Goal: Transaction & Acquisition: Purchase product/service

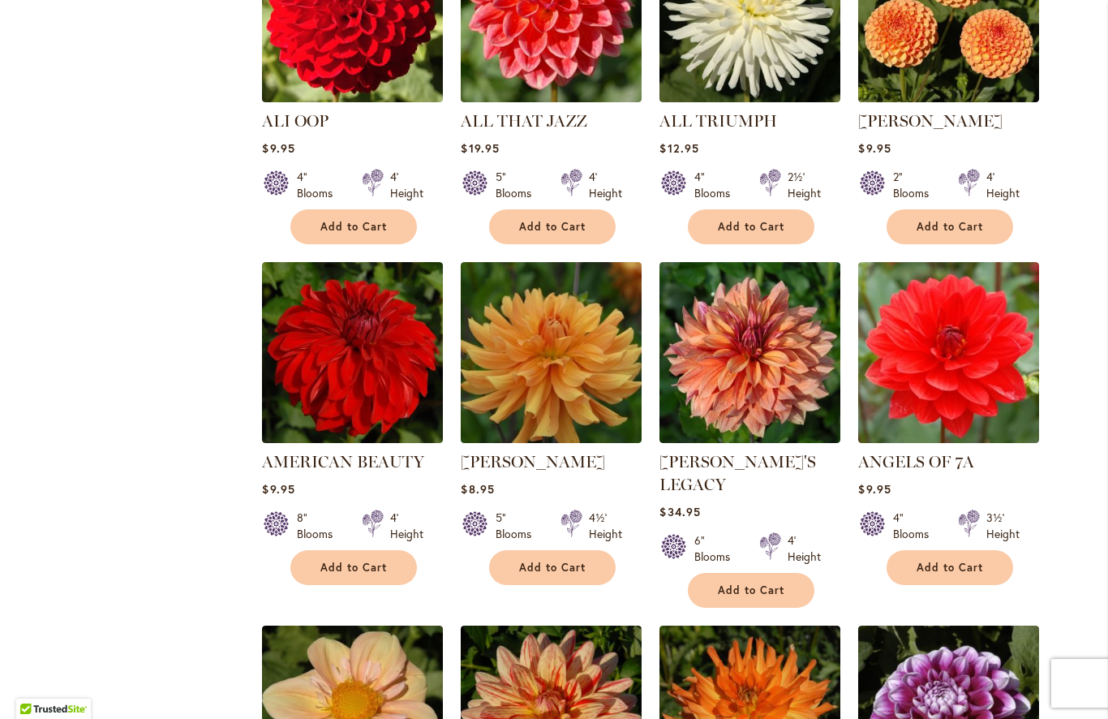
scroll to position [870, 0]
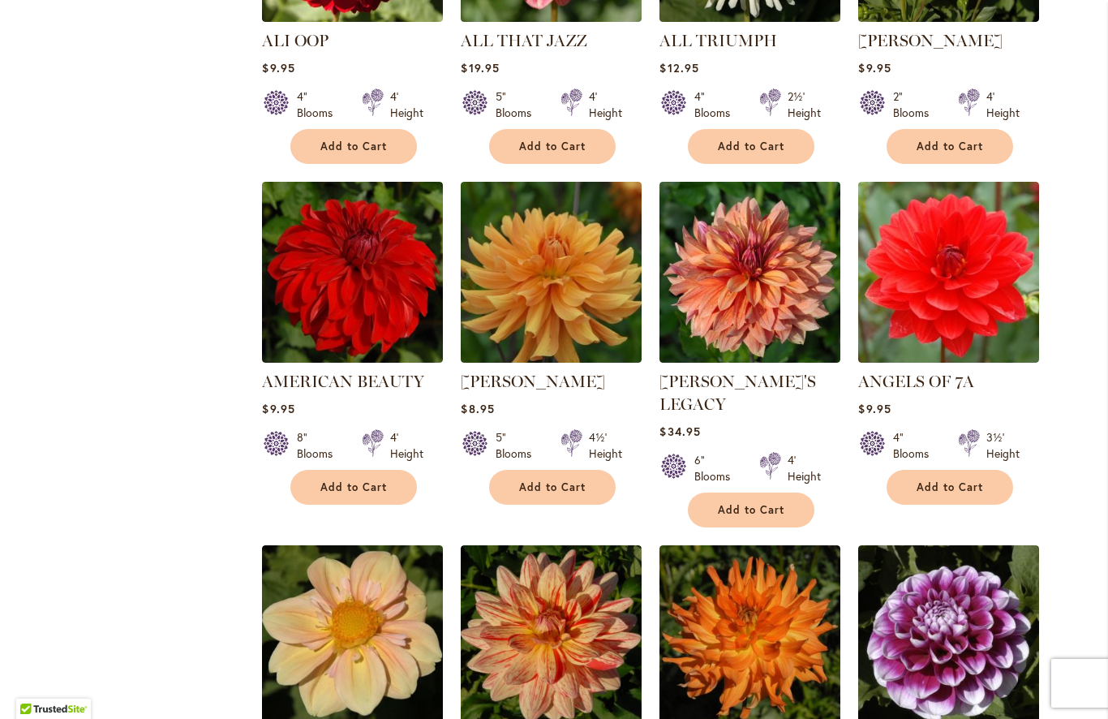
click at [385, 487] on span "Add to Cart" at bounding box center [353, 487] width 67 height 14
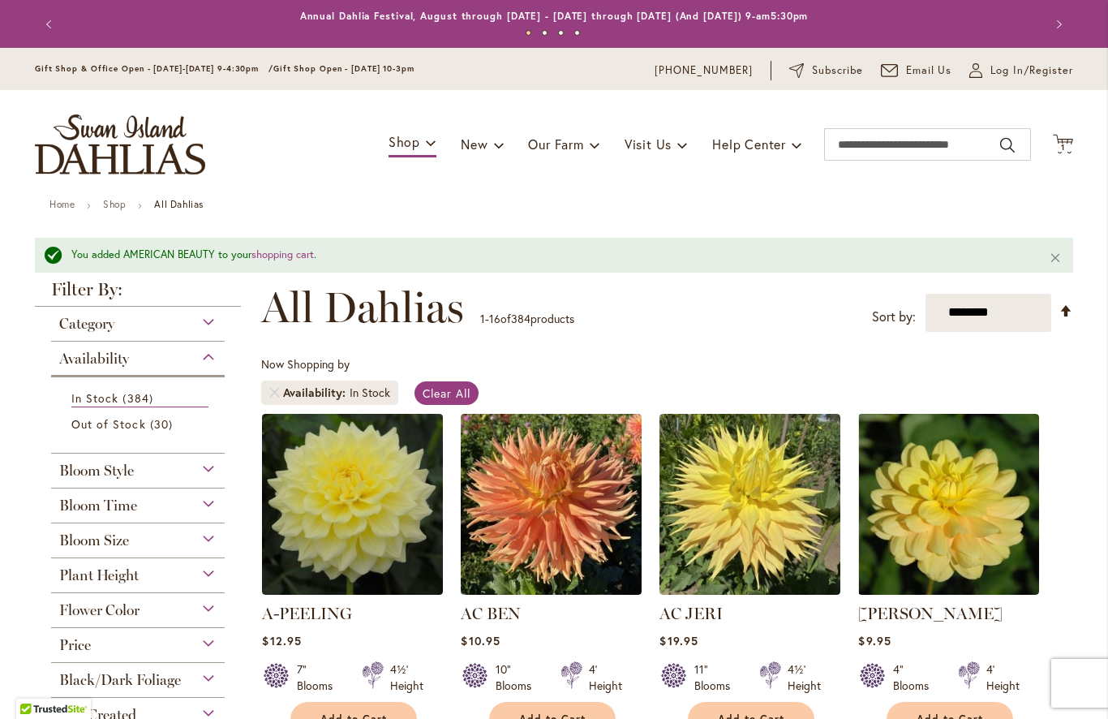
scroll to position [0, 0]
click at [1001, 68] on span "Log In/Register" at bounding box center [1031, 70] width 83 height 16
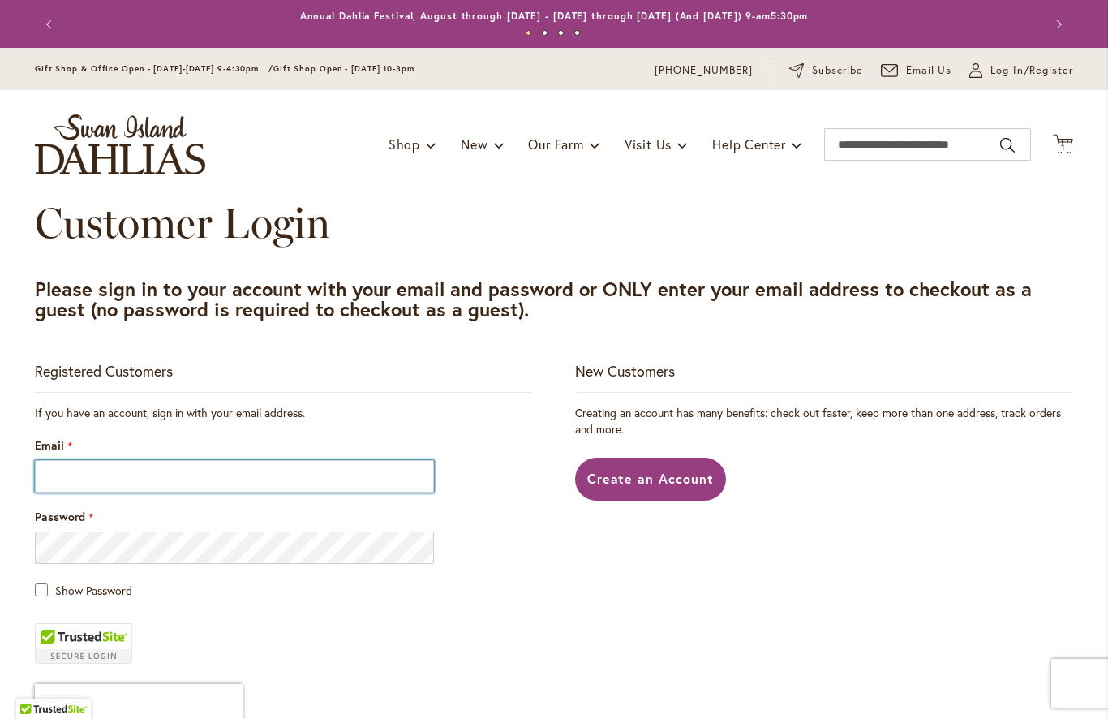
click at [64, 465] on input "Email" at bounding box center [234, 476] width 399 height 32
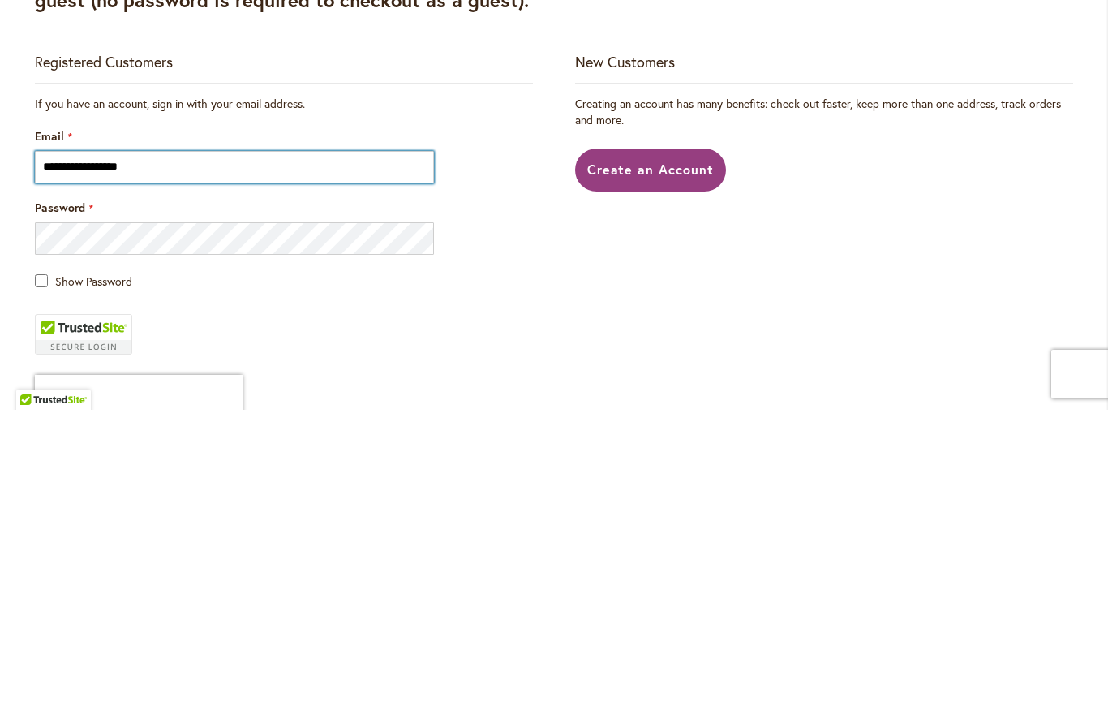
type input "**********"
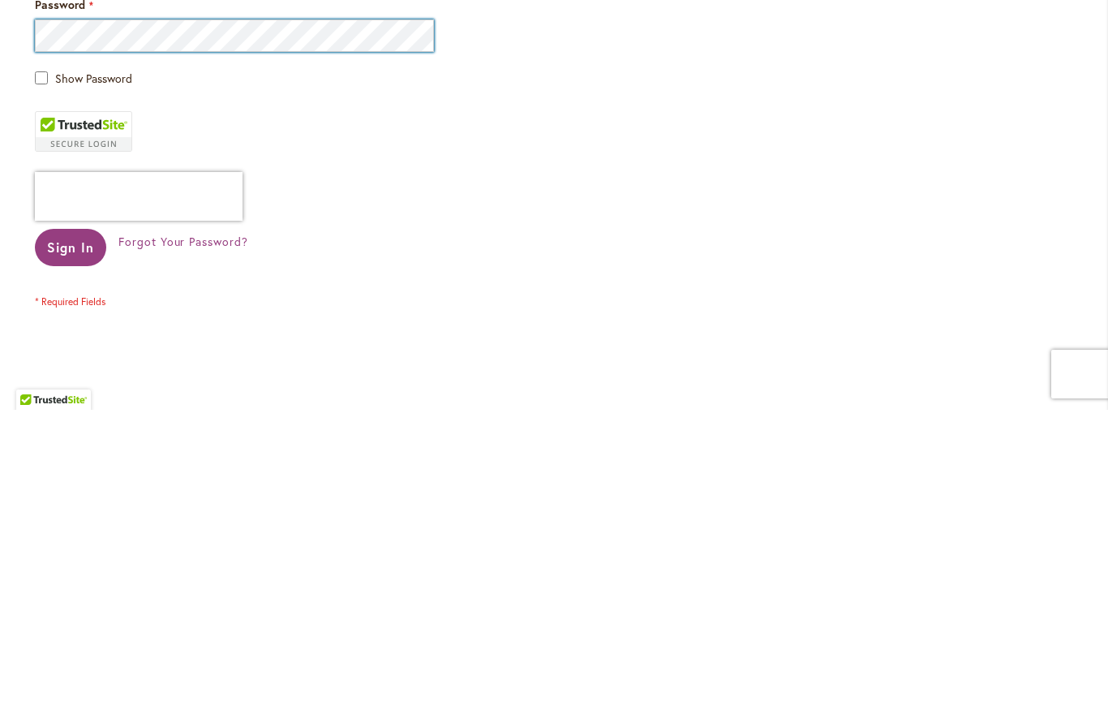
scroll to position [213, 0]
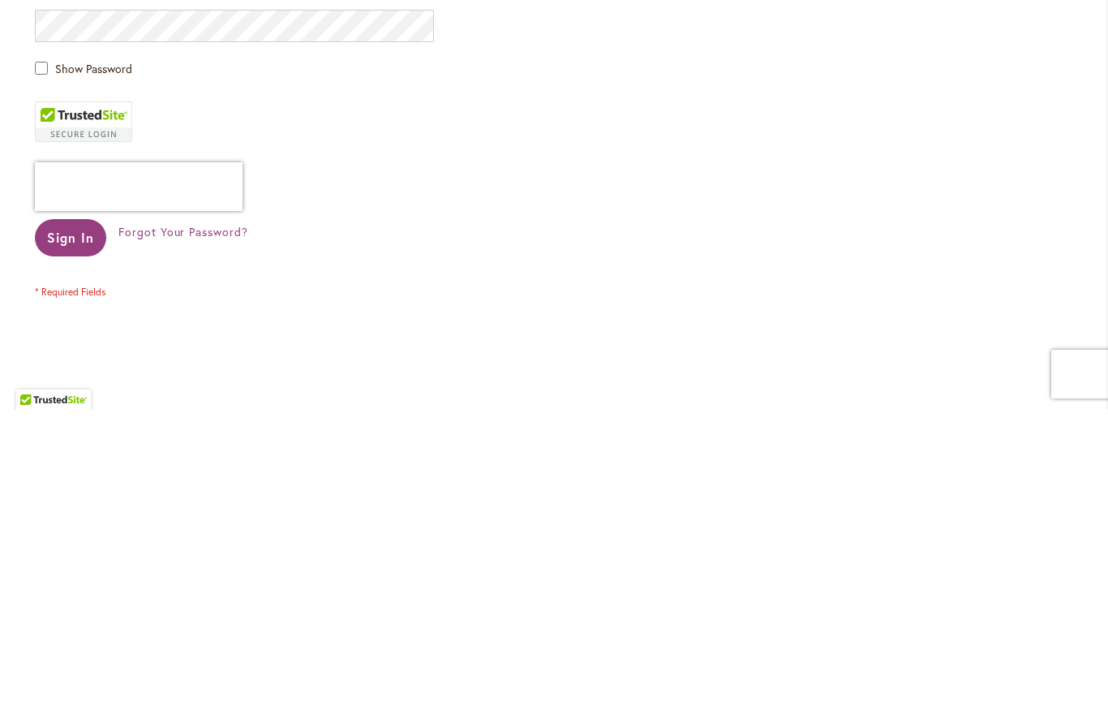
click at [81, 538] on span "Sign In" at bounding box center [70, 546] width 47 height 17
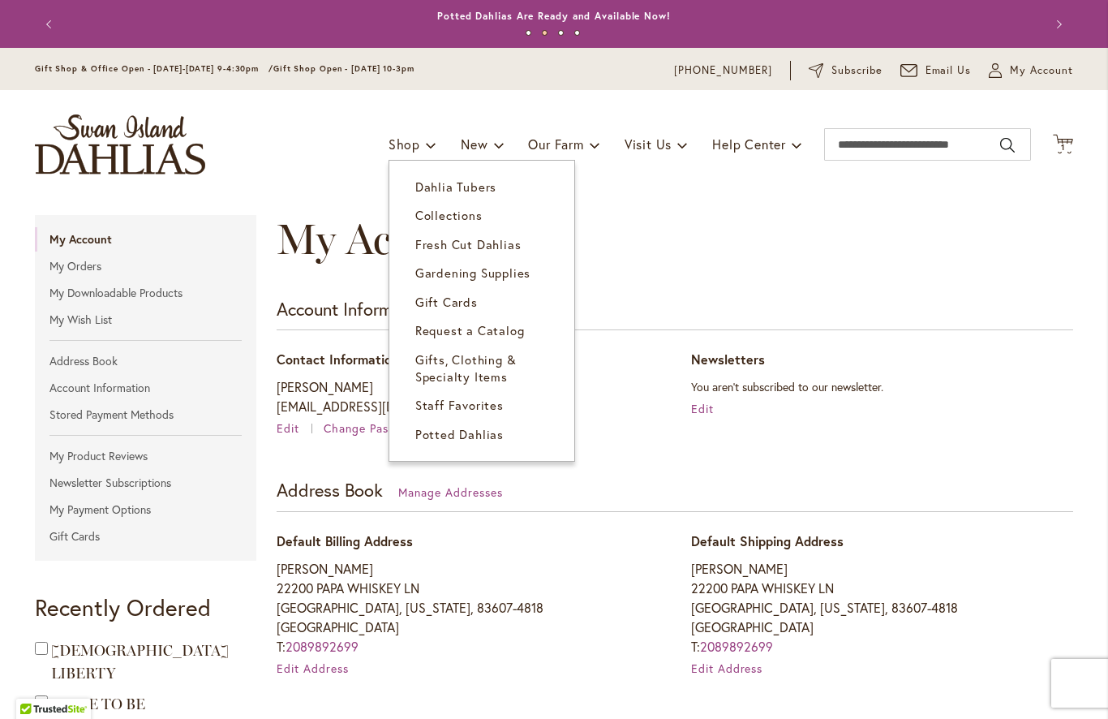
click at [483, 183] on span "Dahlia Tubers" at bounding box center [455, 186] width 81 height 16
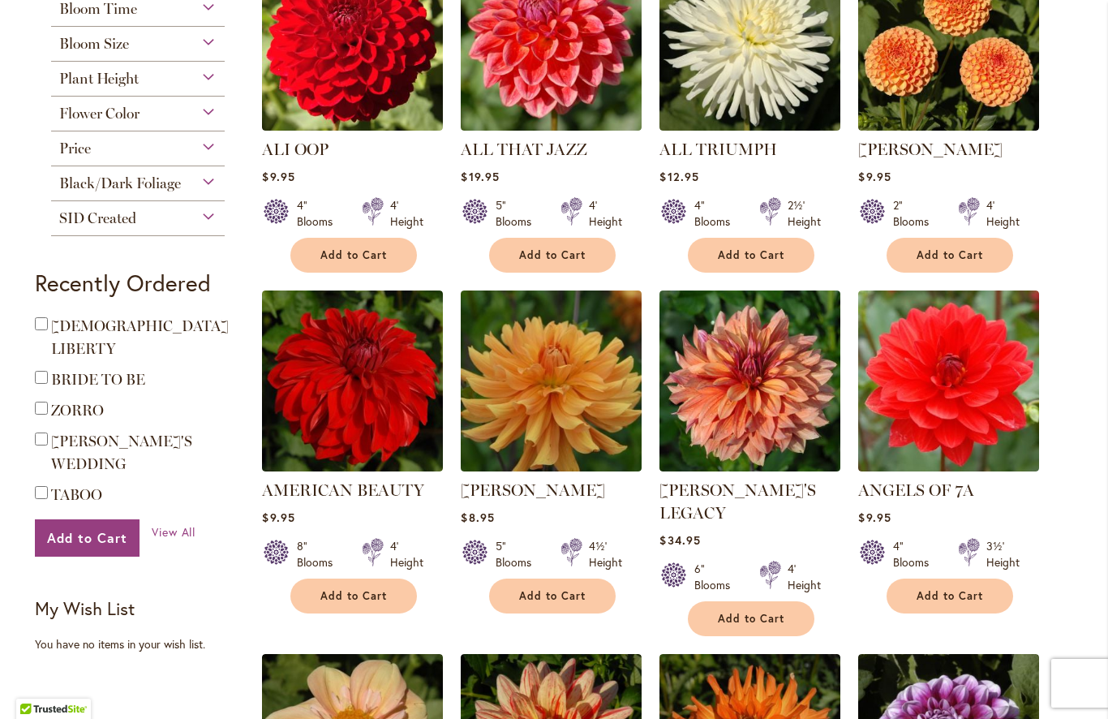
scroll to position [797, 0]
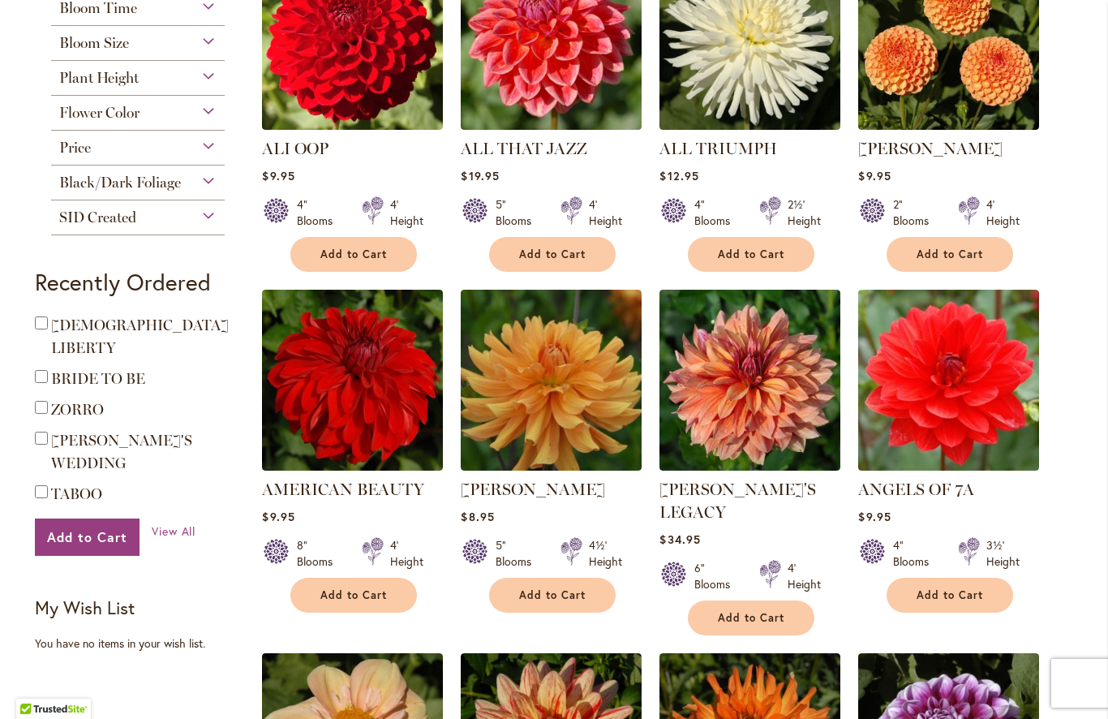
click at [389, 597] on button "Add to Cart" at bounding box center [353, 595] width 127 height 35
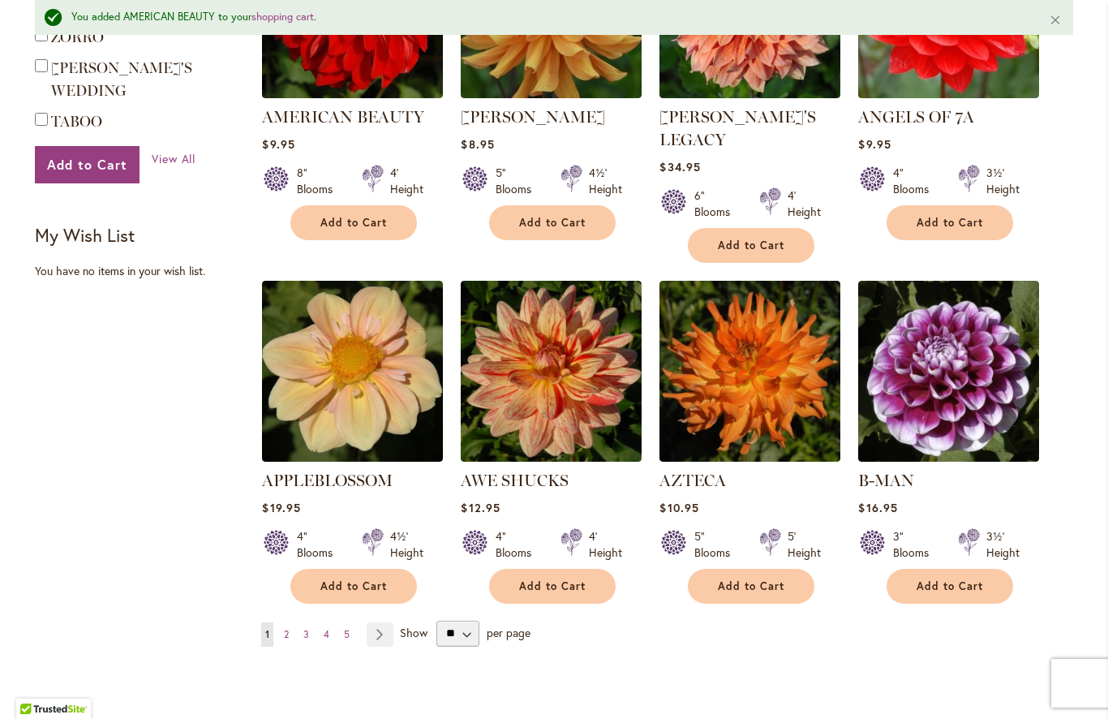
scroll to position [1215, 0]
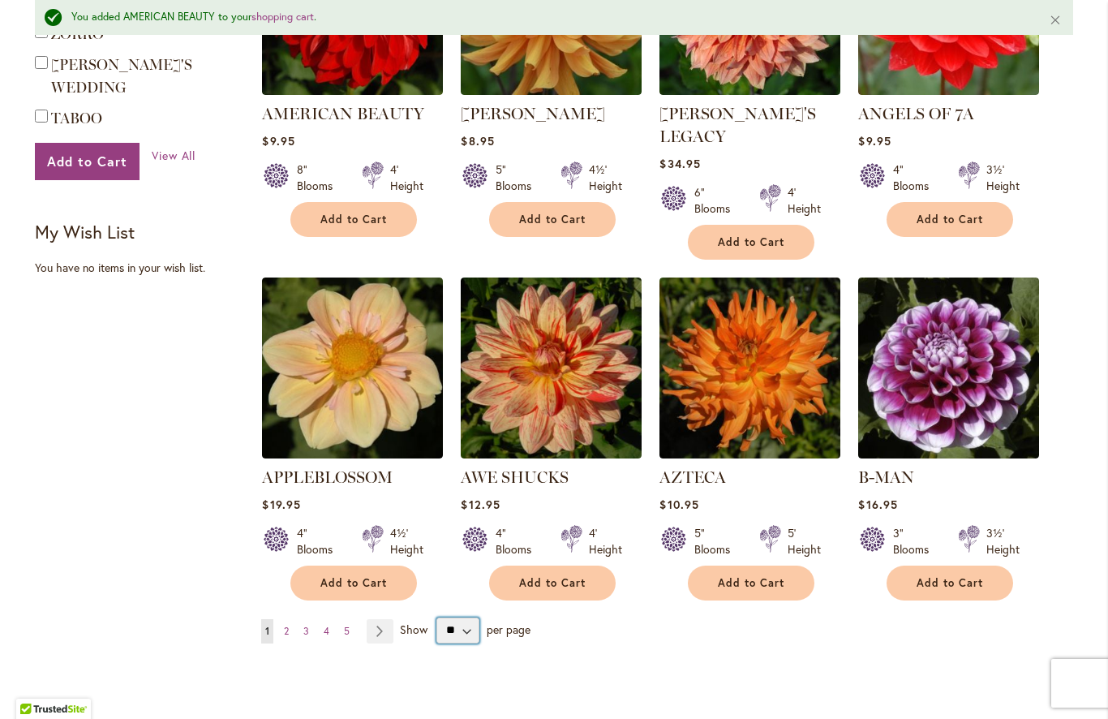
click at [470, 617] on select "** ** ** **" at bounding box center [457, 630] width 43 height 26
select select "**"
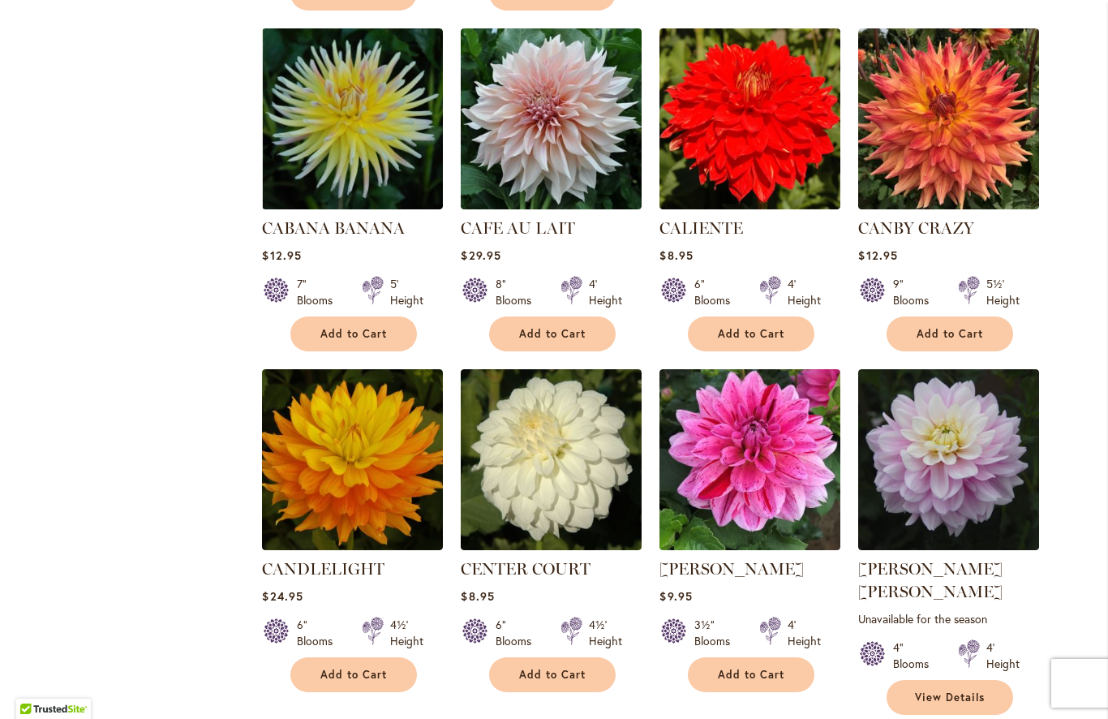
scroll to position [5253, 0]
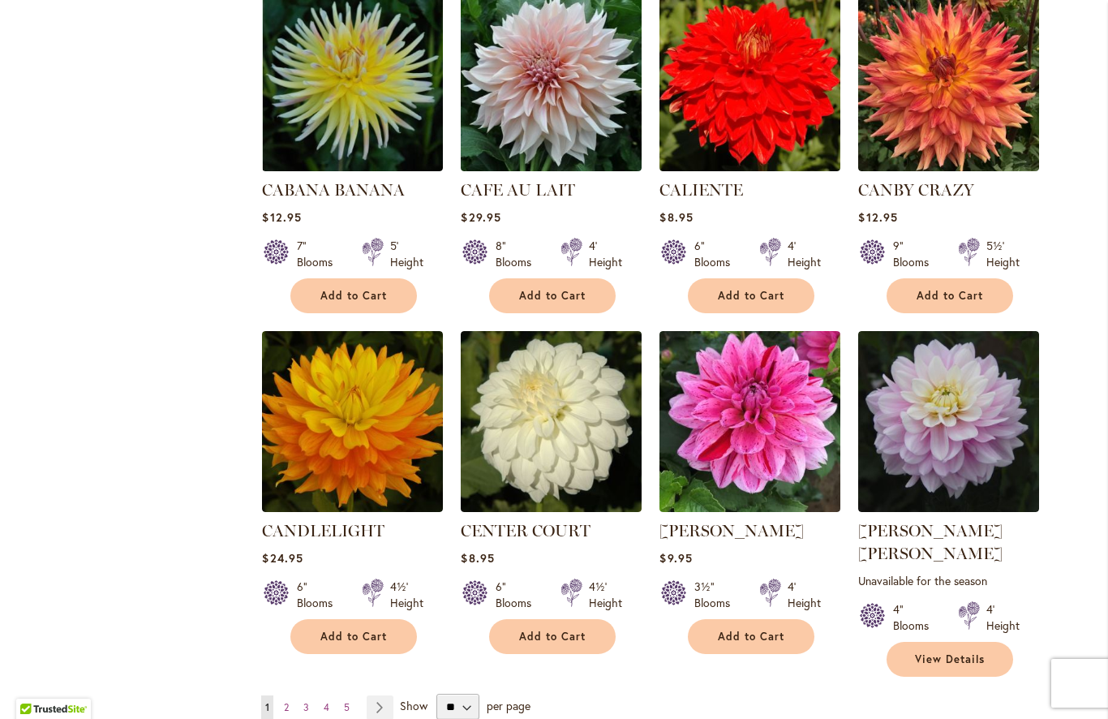
click at [293, 695] on link "Page 2" at bounding box center [286, 707] width 13 height 24
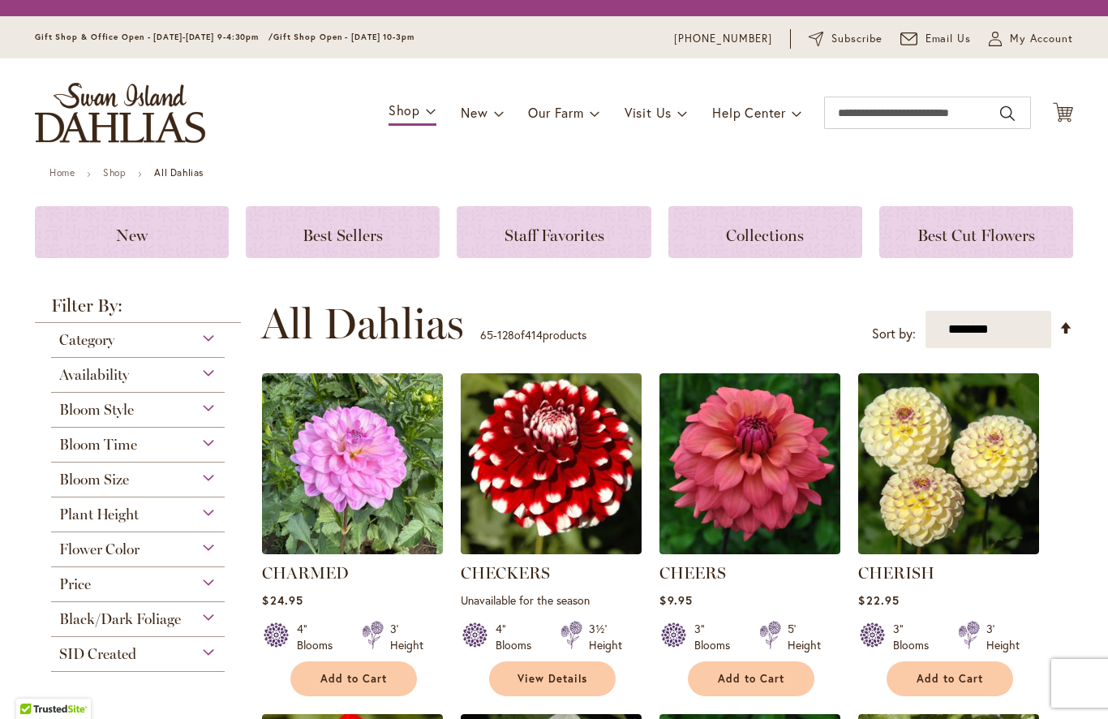
scroll to position [392, 0]
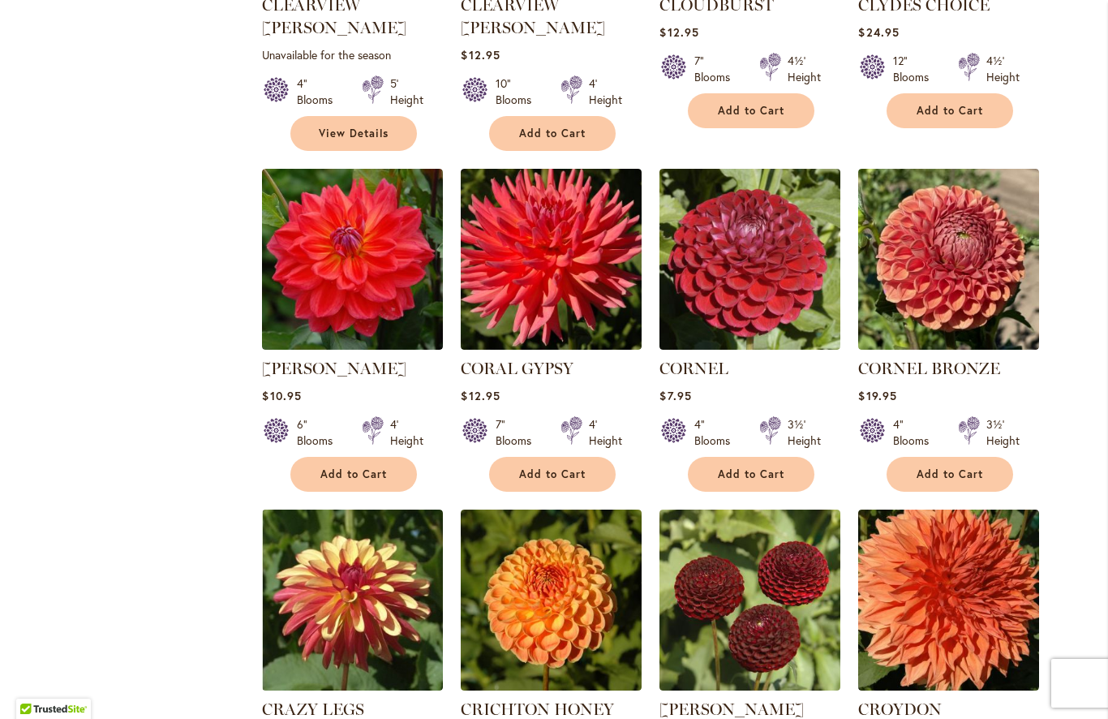
scroll to position [1685, 0]
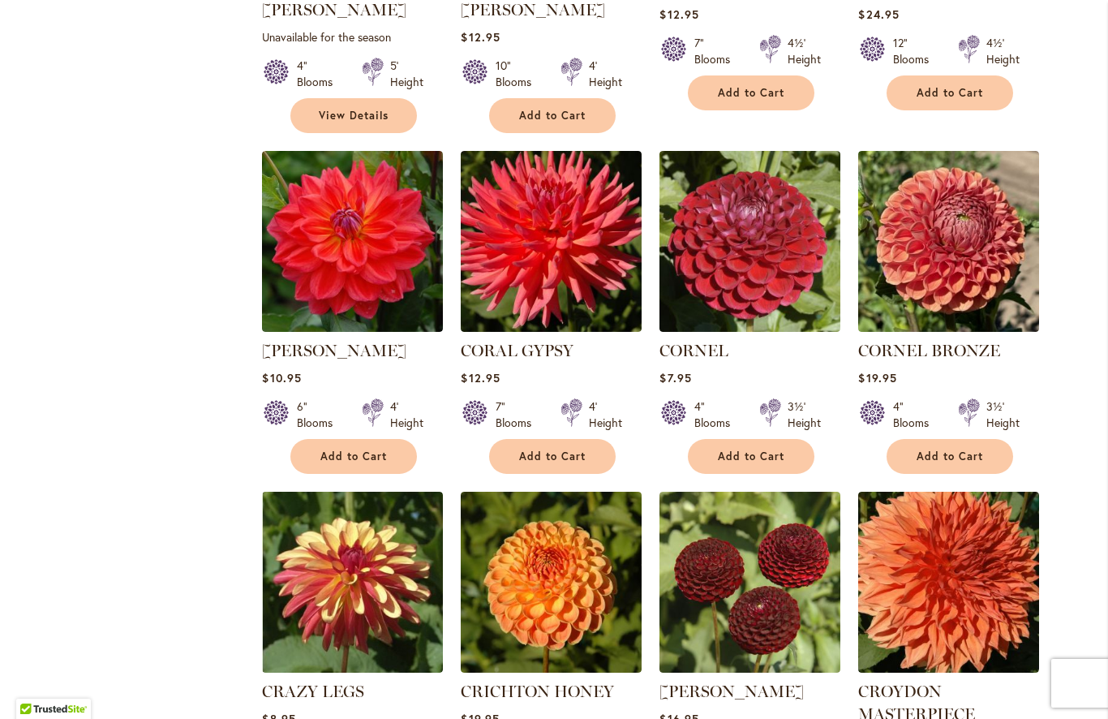
click at [387, 439] on button "Add to Cart" at bounding box center [353, 456] width 127 height 35
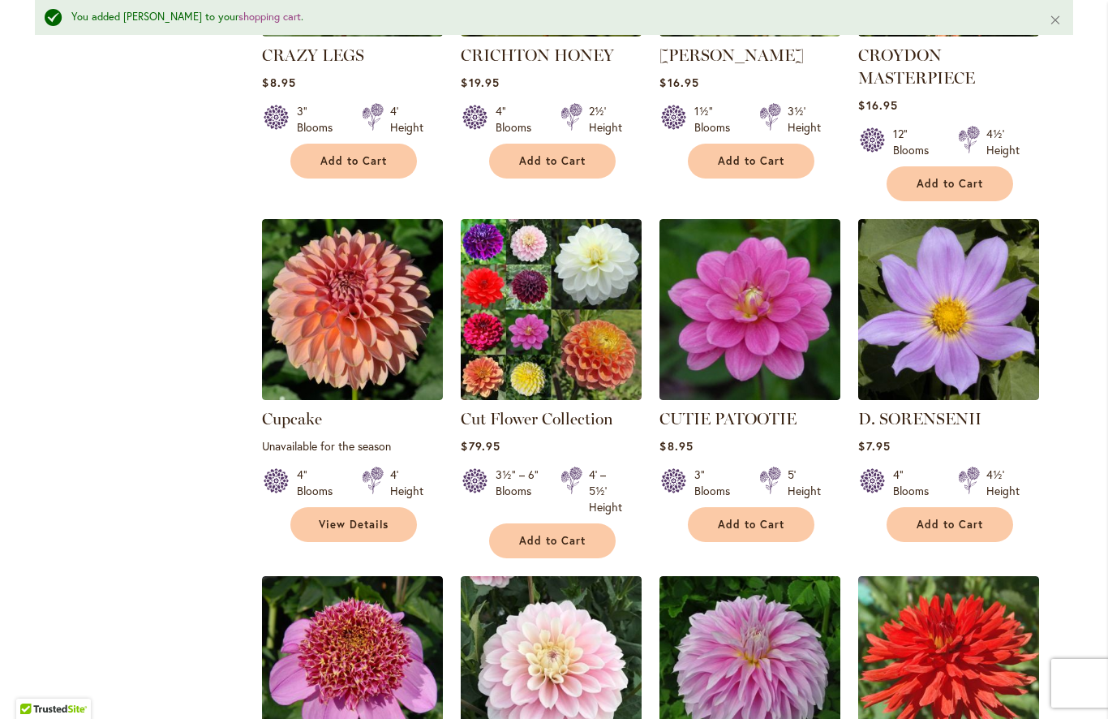
scroll to position [2365, 0]
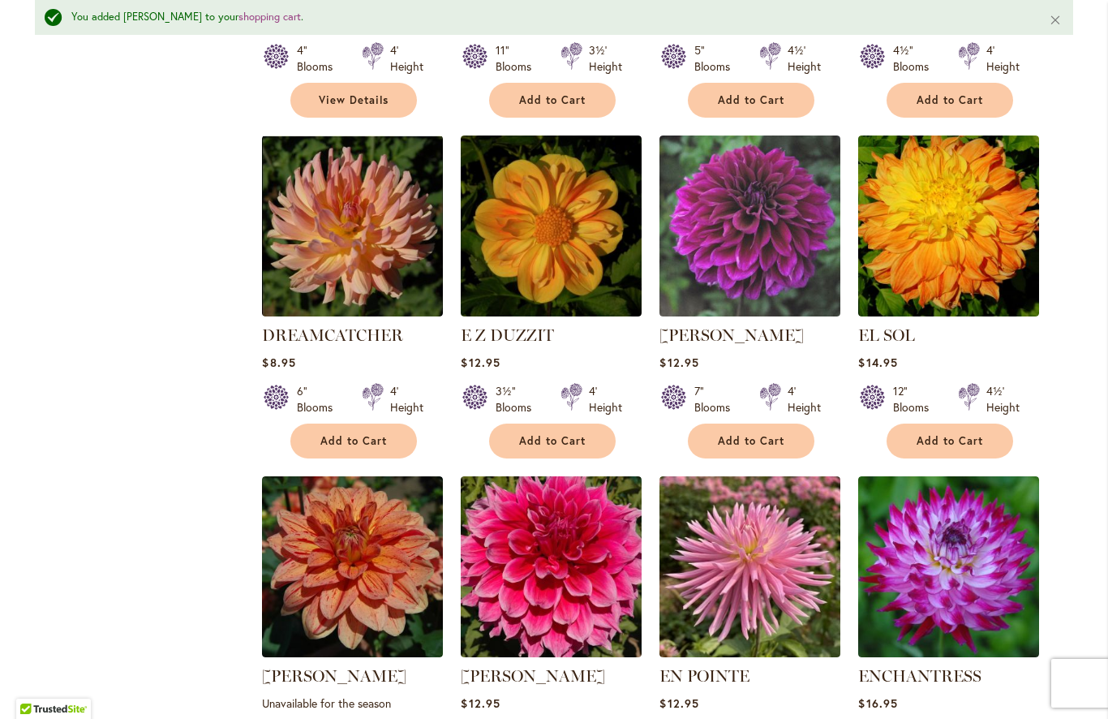
scroll to position [4243, 0]
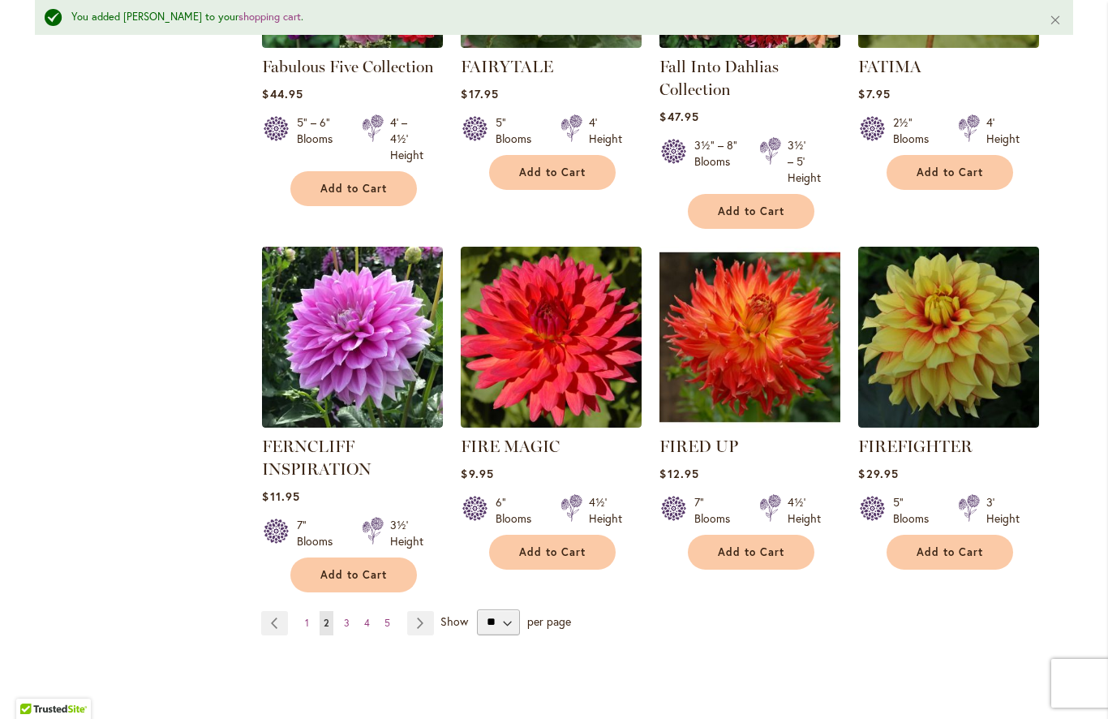
scroll to position [5511, 0]
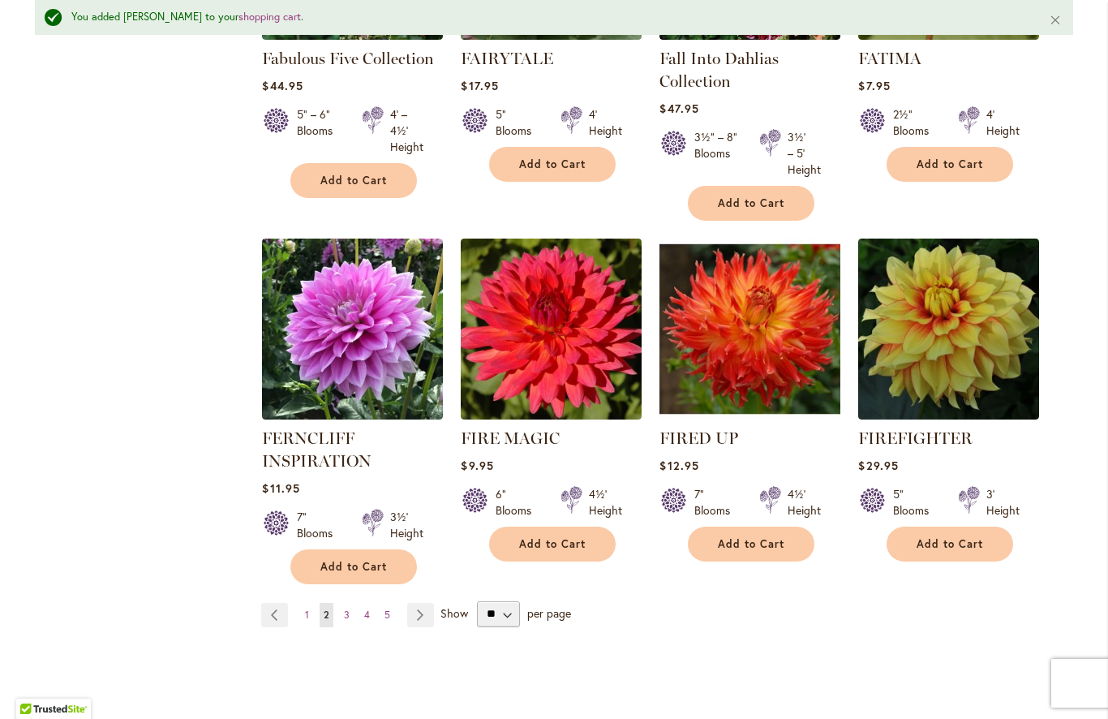
click at [352, 603] on link "Page 3" at bounding box center [347, 615] width 14 height 24
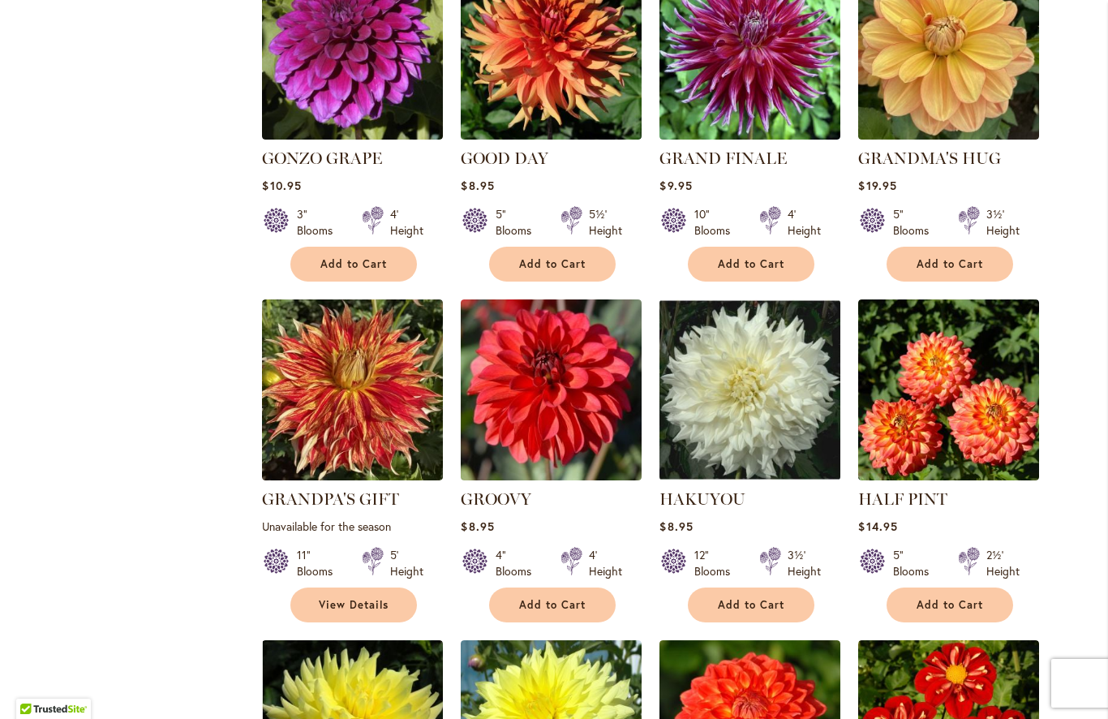
scroll to position [2945, 0]
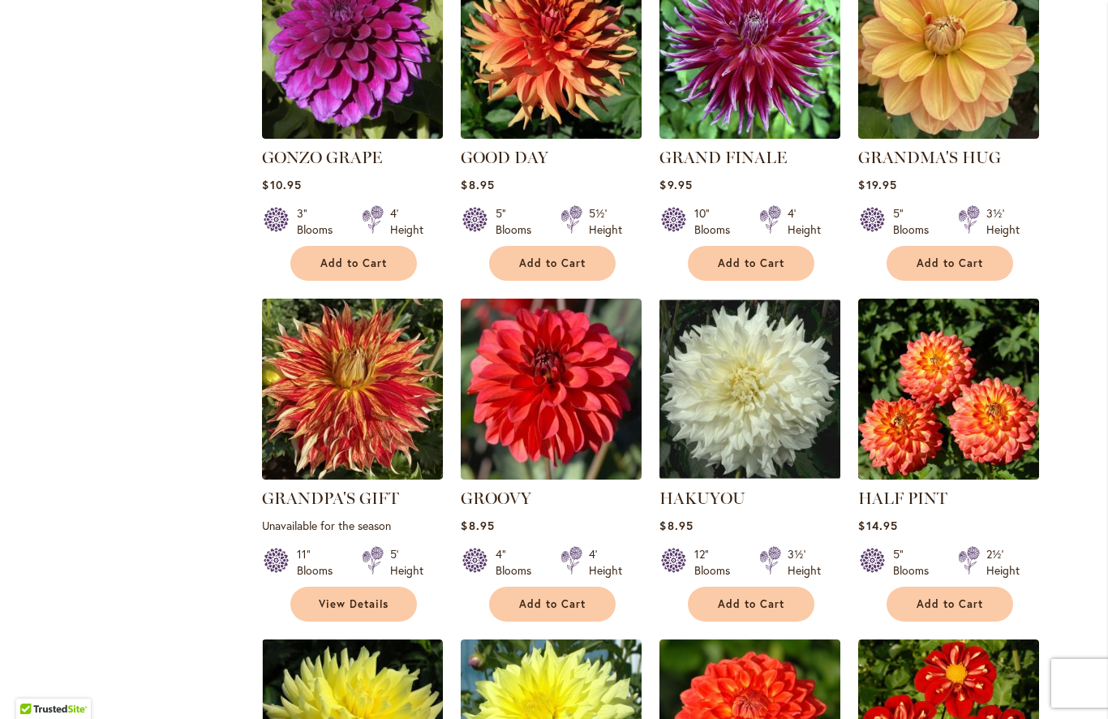
click at [771, 597] on span "Add to Cart" at bounding box center [751, 604] width 67 height 14
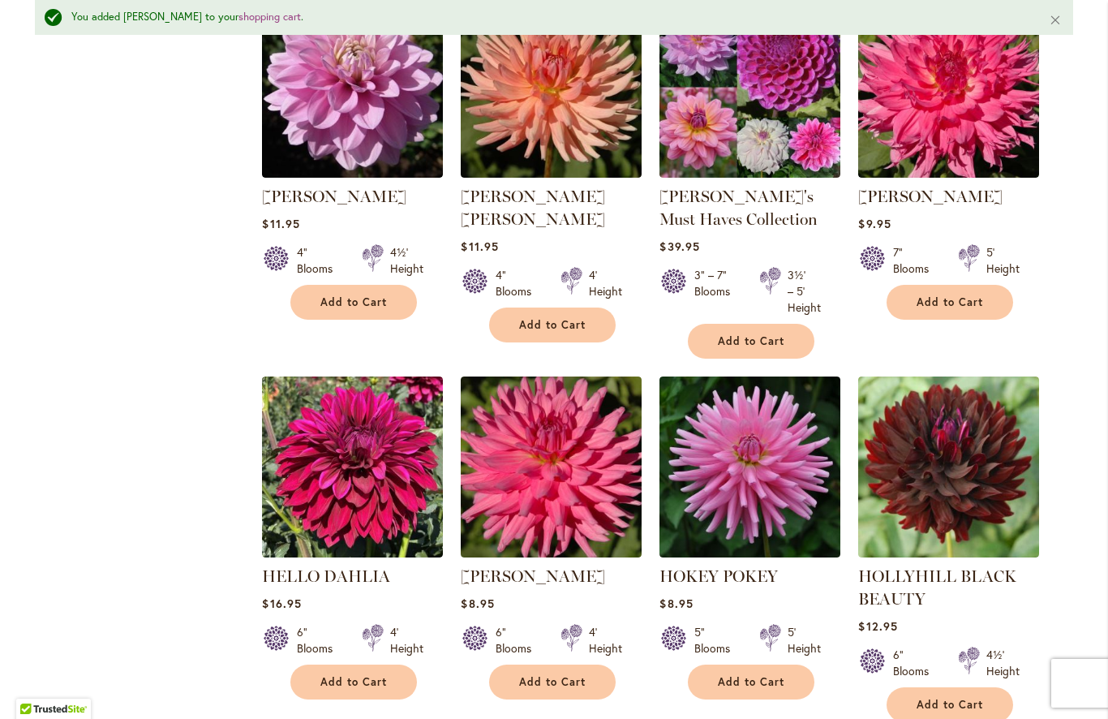
scroll to position [3995, 0]
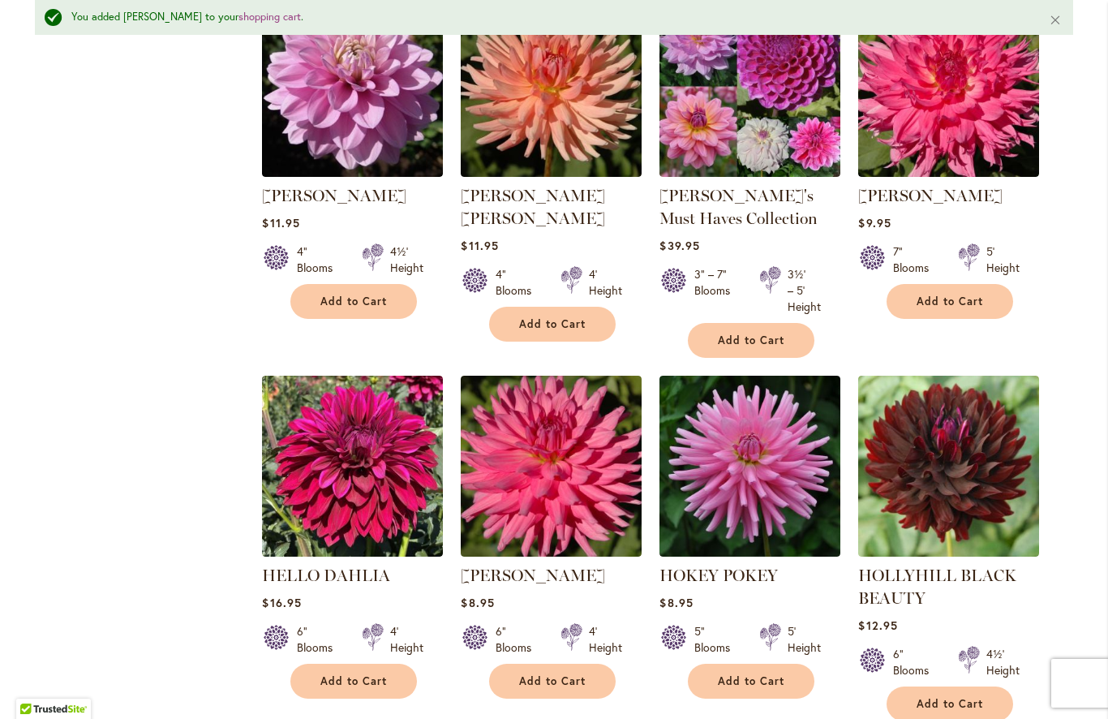
click at [969, 697] on span "Add to Cart" at bounding box center [950, 704] width 67 height 14
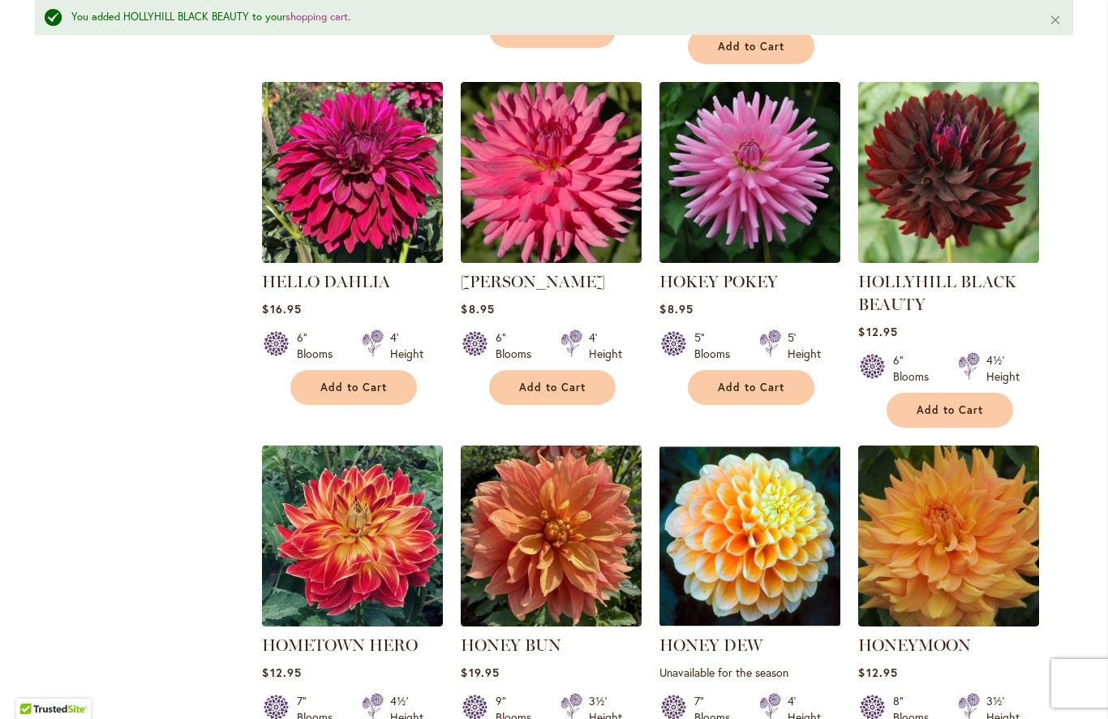
scroll to position [4338, 0]
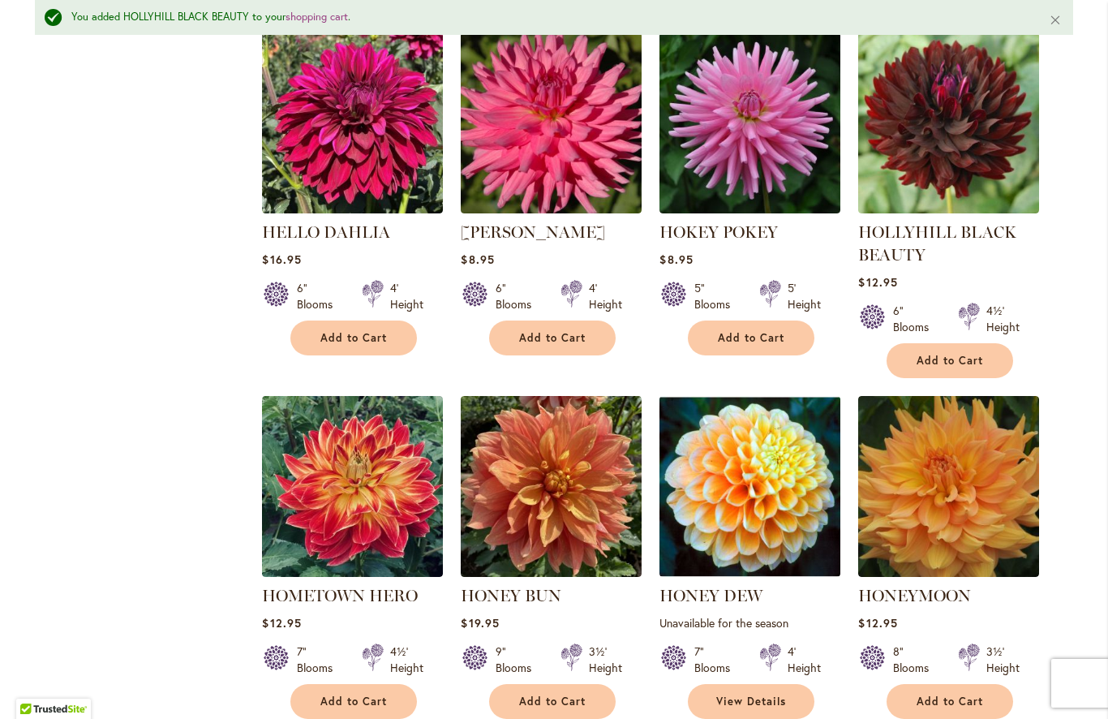
click at [374, 437] on img at bounding box center [352, 486] width 181 height 181
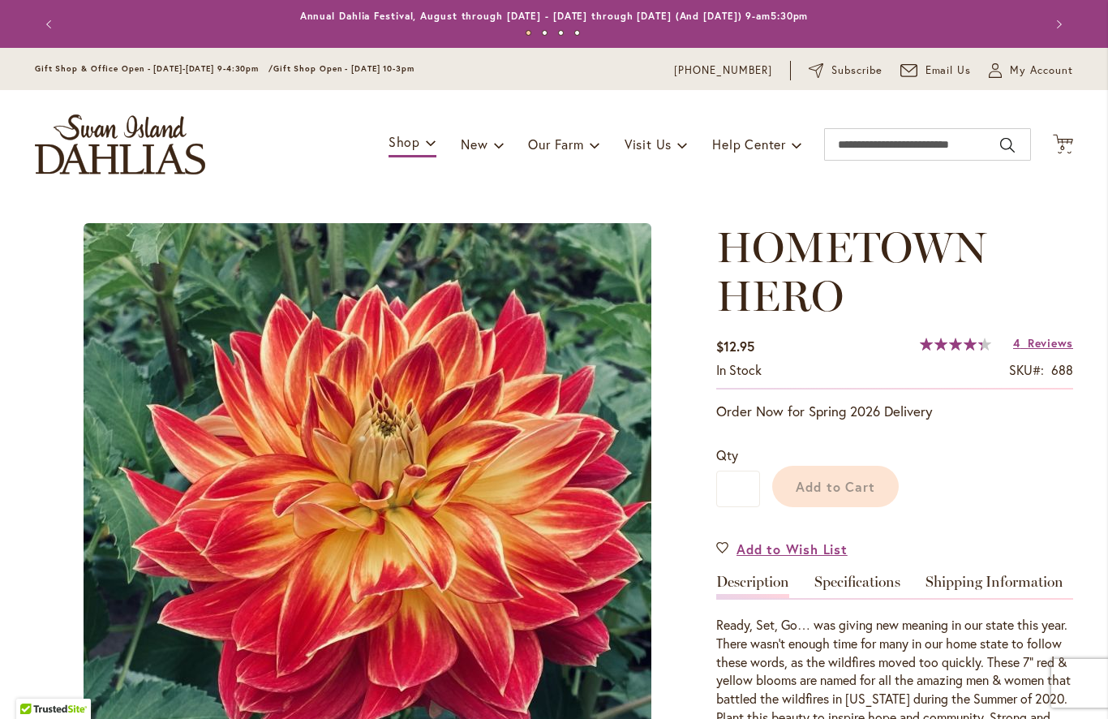
type input "*****"
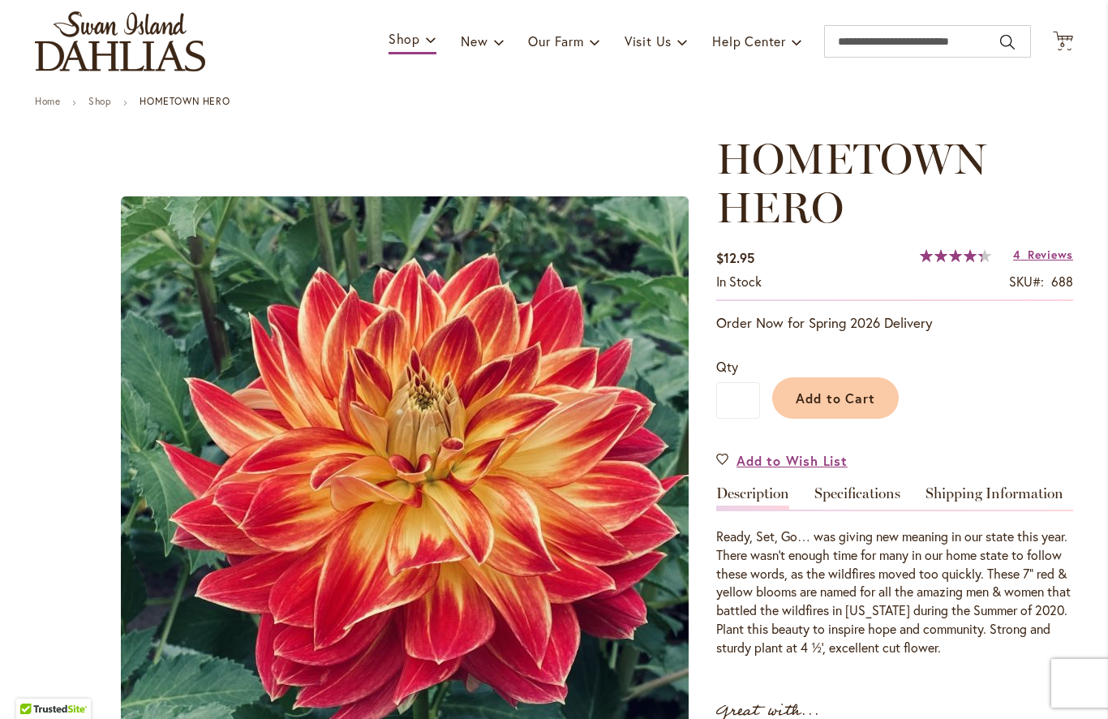
scroll to position [105, 0]
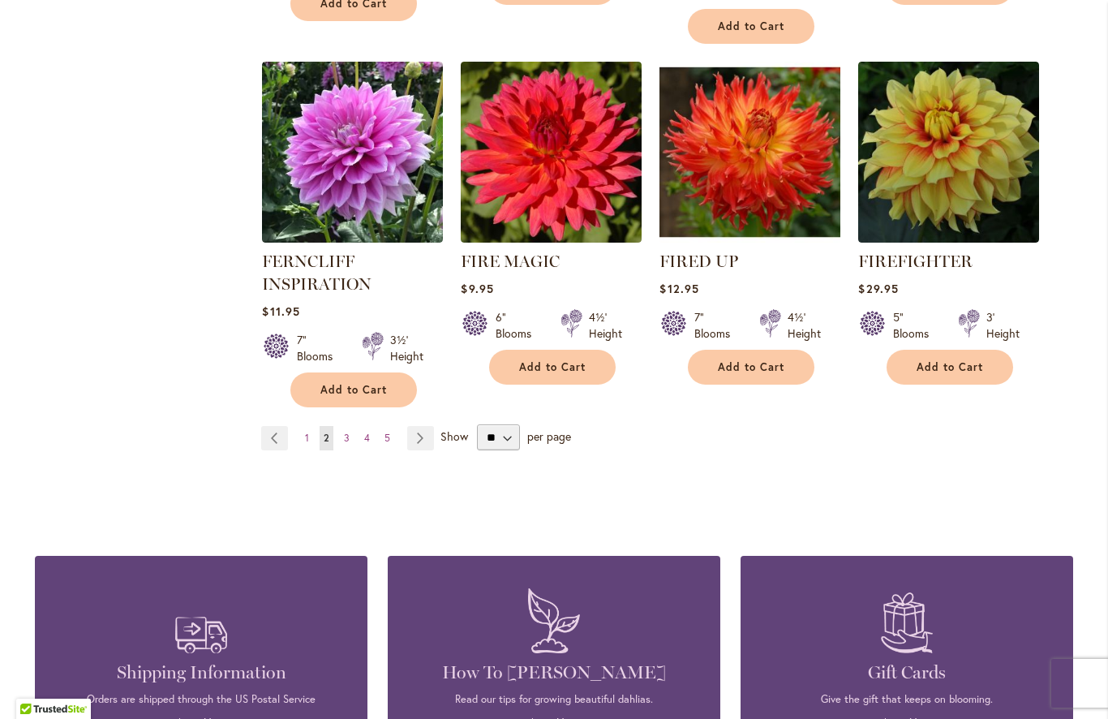
scroll to position [5648, 0]
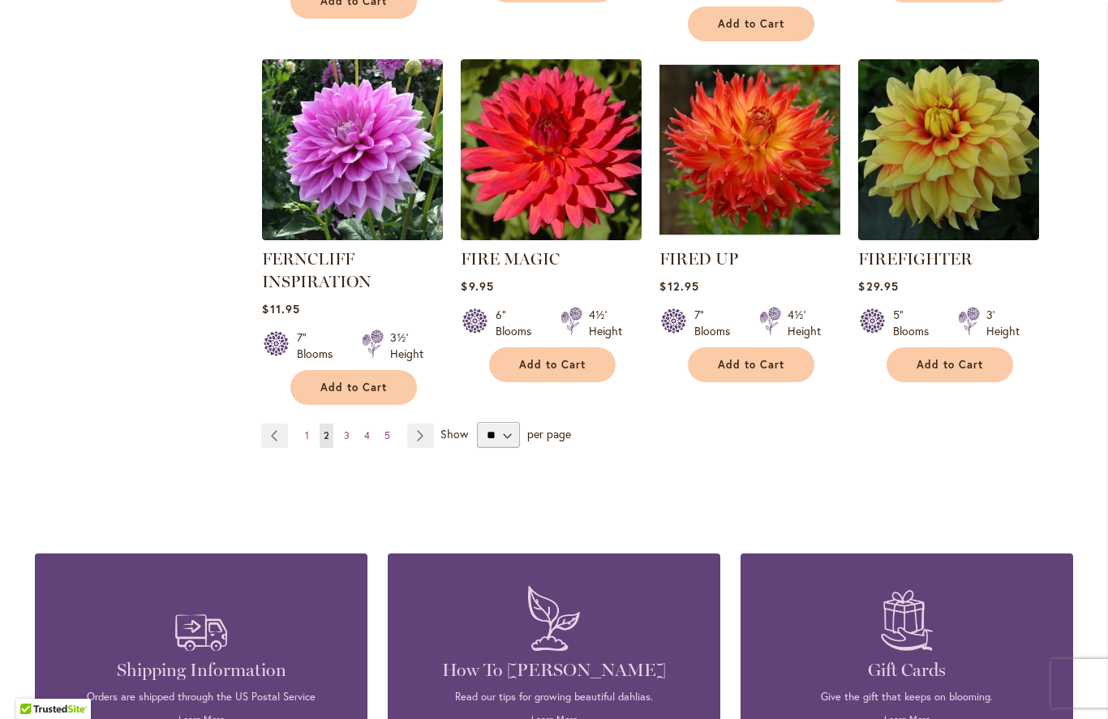
click at [363, 423] on link "Page 4" at bounding box center [367, 435] width 14 height 24
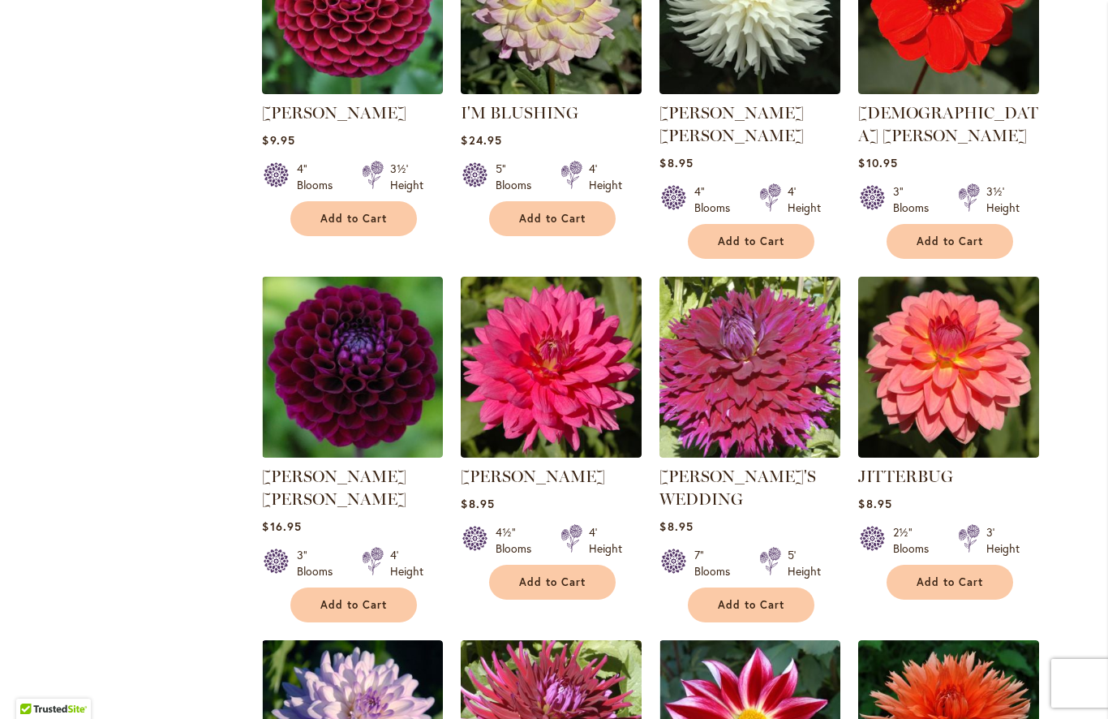
scroll to position [1191, 0]
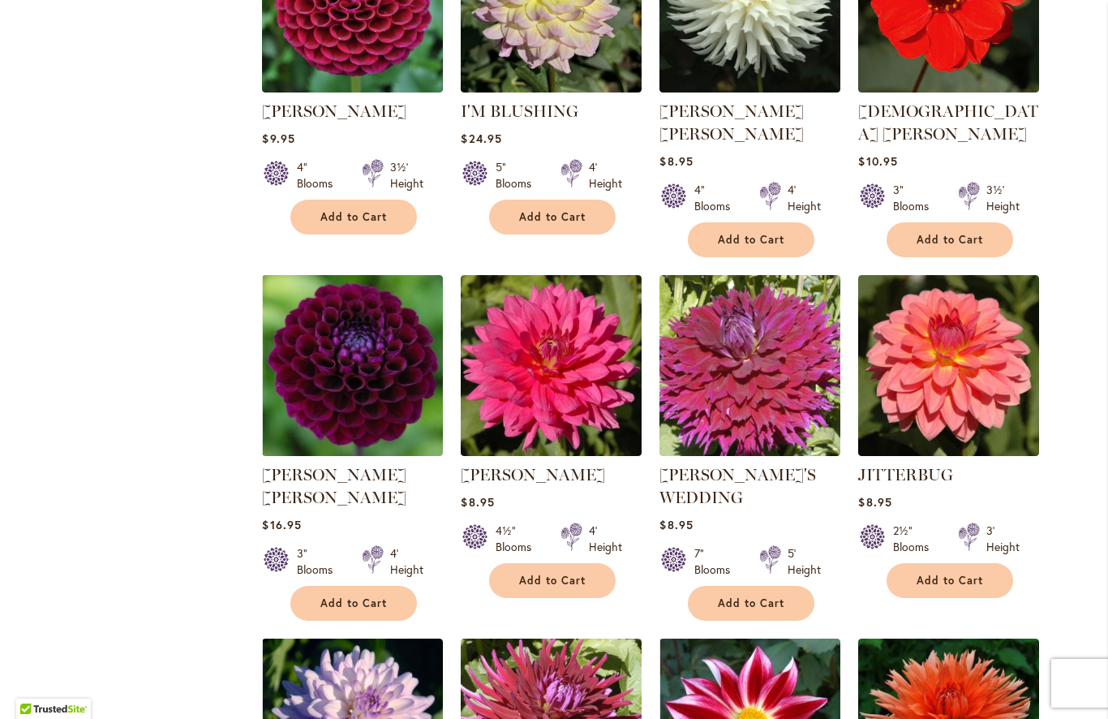
click at [764, 406] on img at bounding box center [750, 365] width 181 height 181
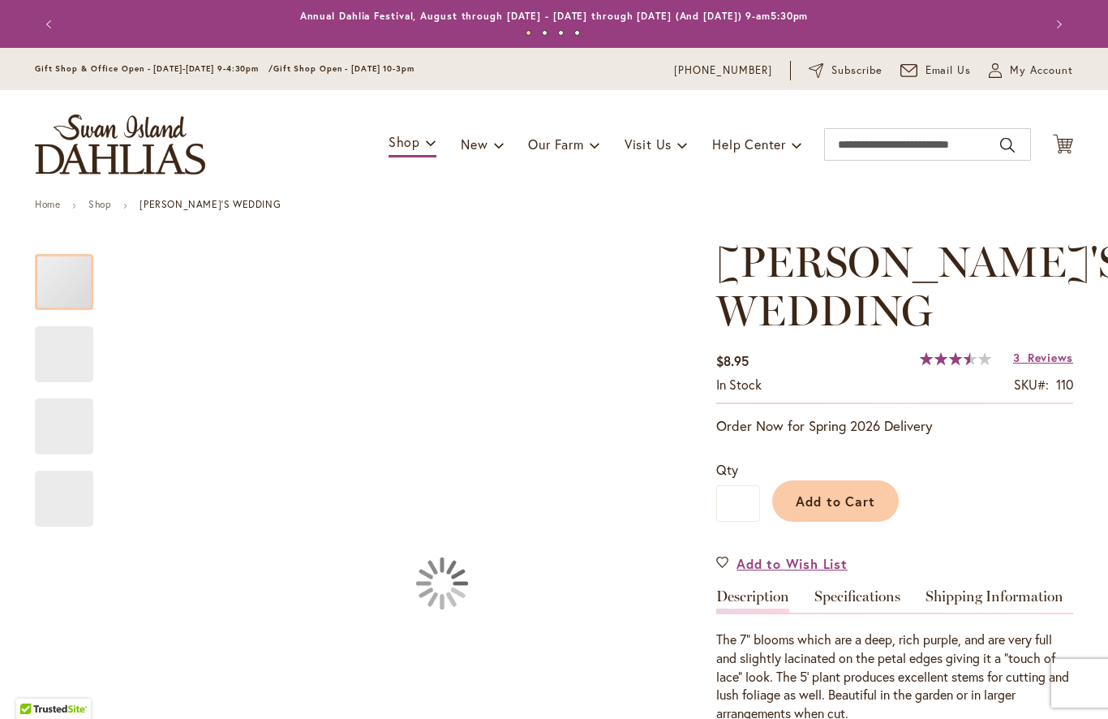
type input "*****"
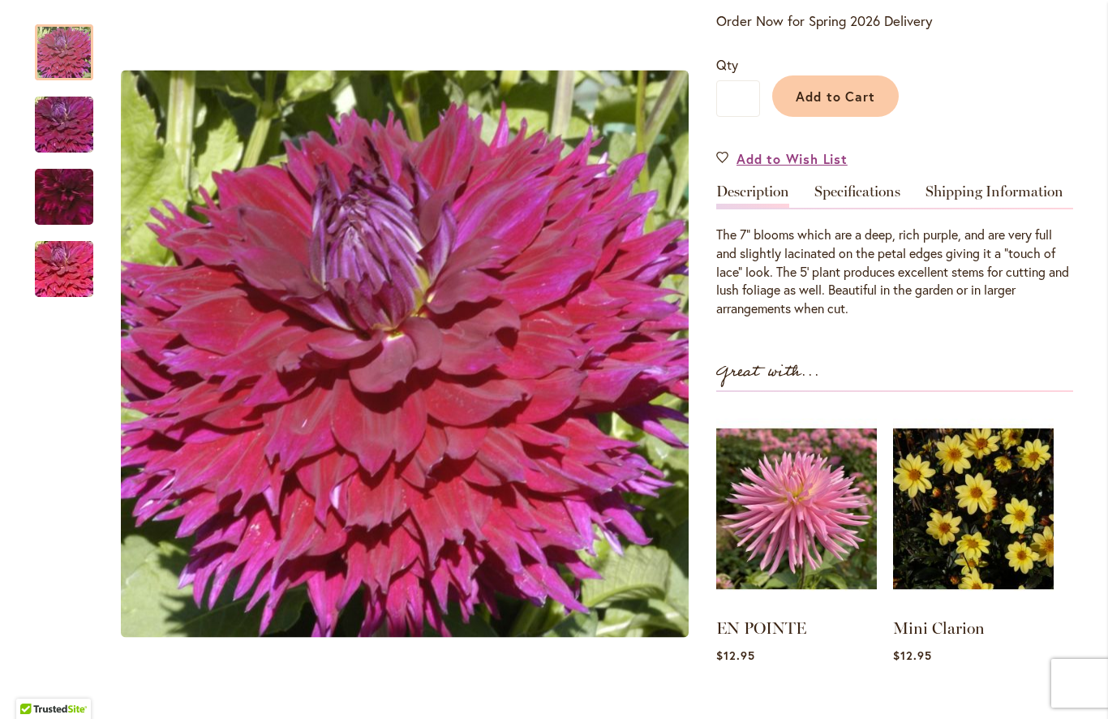
scroll to position [406, 0]
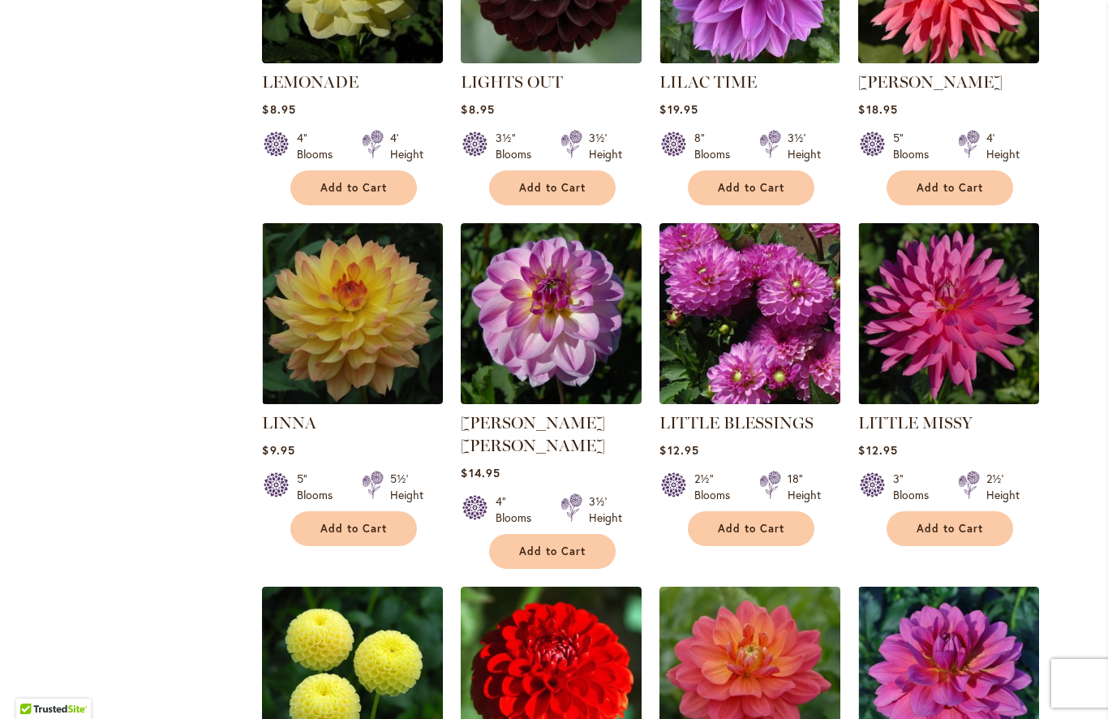
scroll to position [3735, 0]
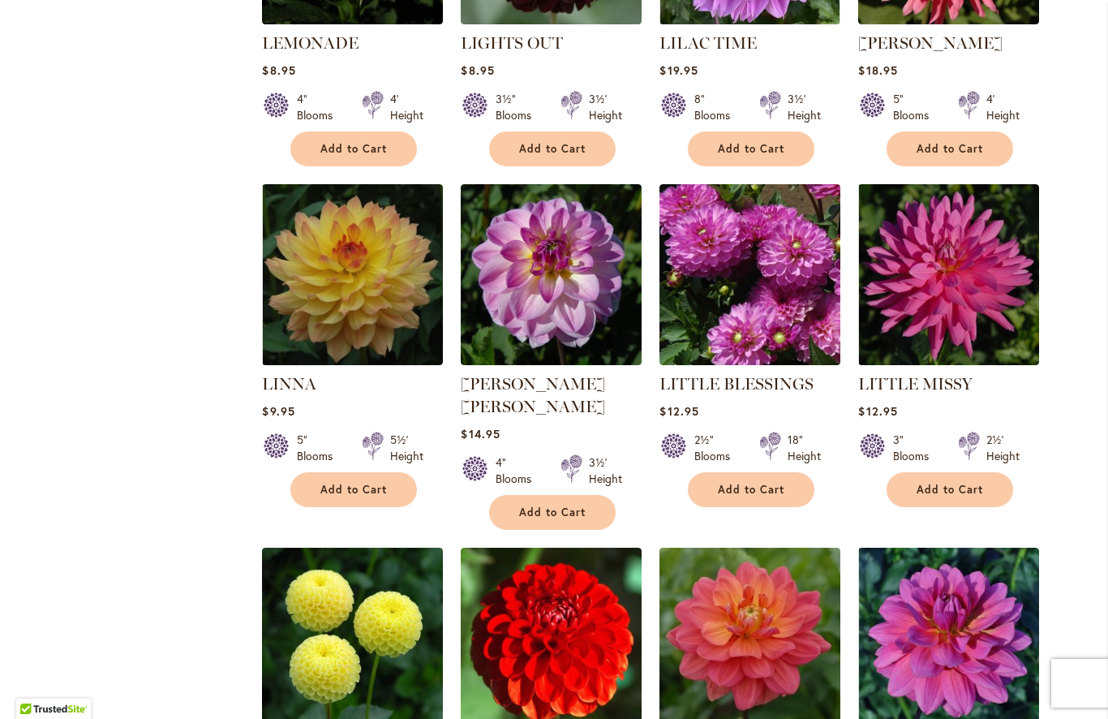
click at [375, 483] on span "Add to Cart" at bounding box center [353, 490] width 67 height 14
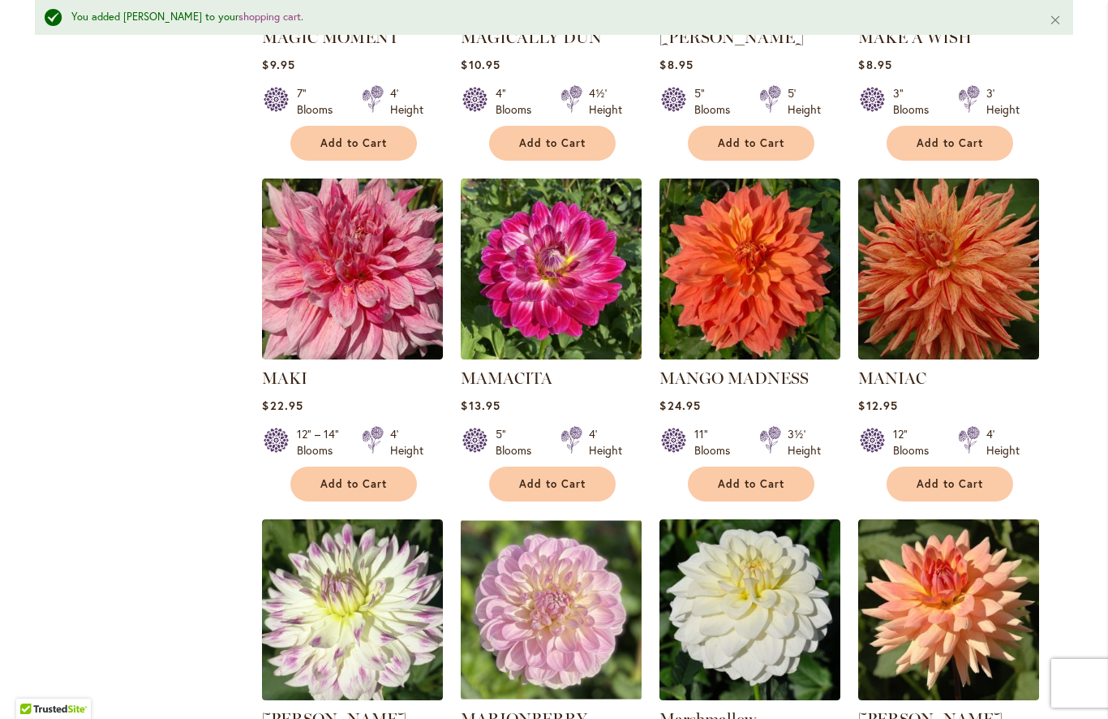
scroll to position [5190, 0]
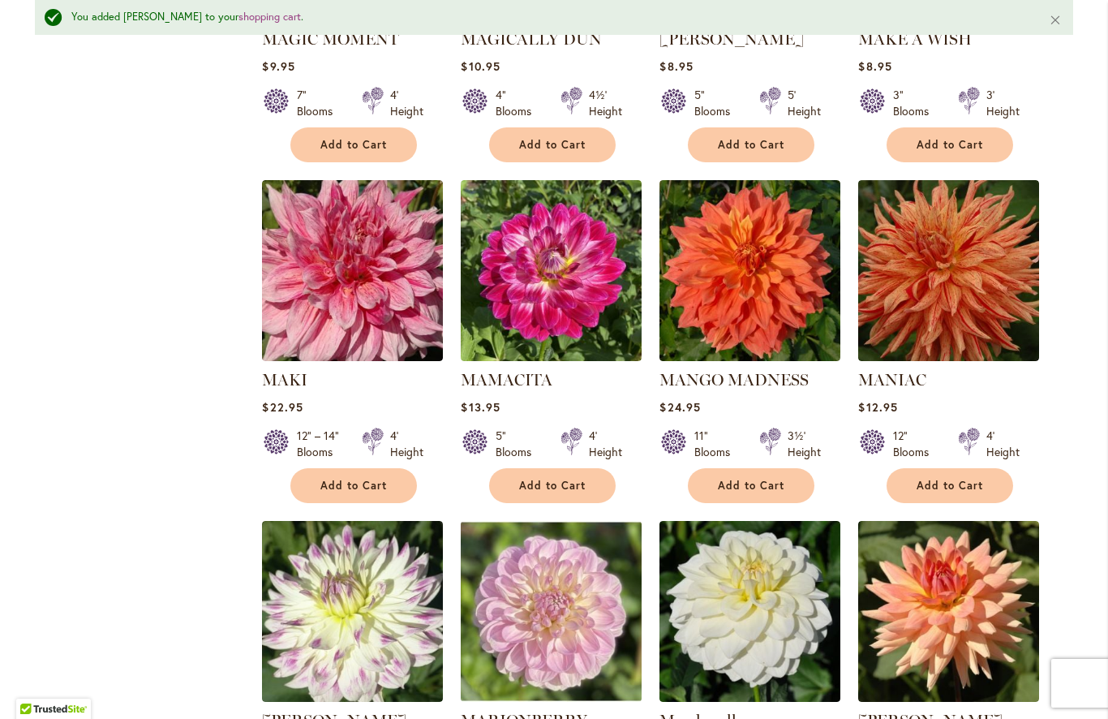
click at [812, 186] on img at bounding box center [750, 270] width 181 height 181
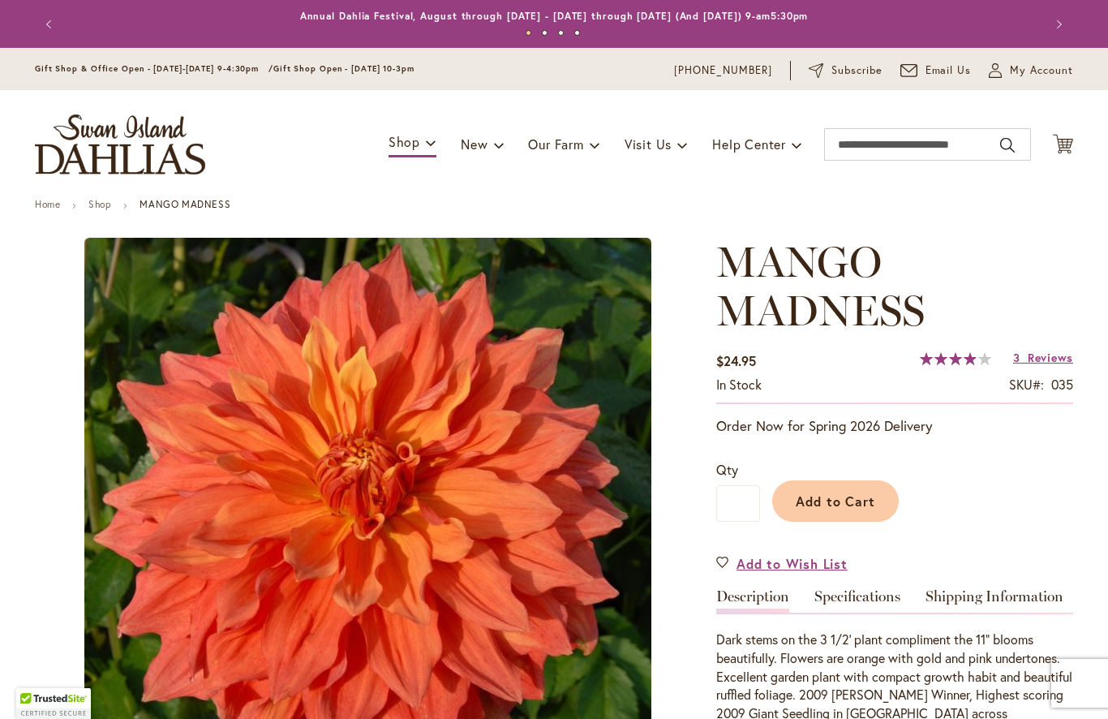
type input "*****"
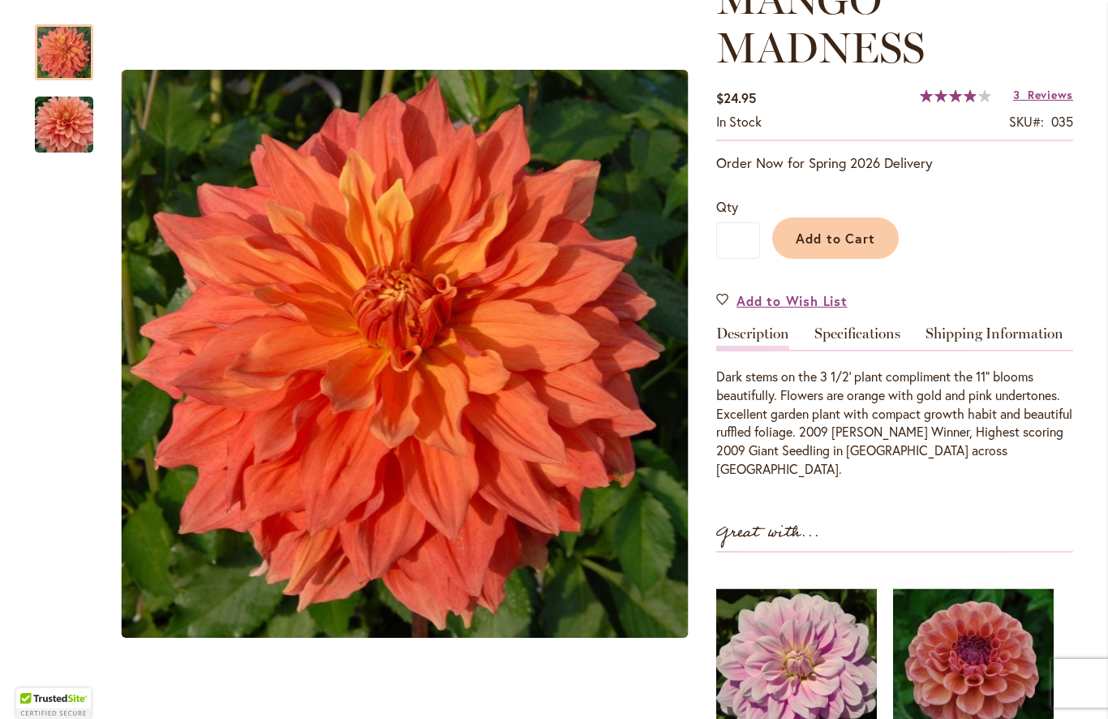
scroll to position [273, 0]
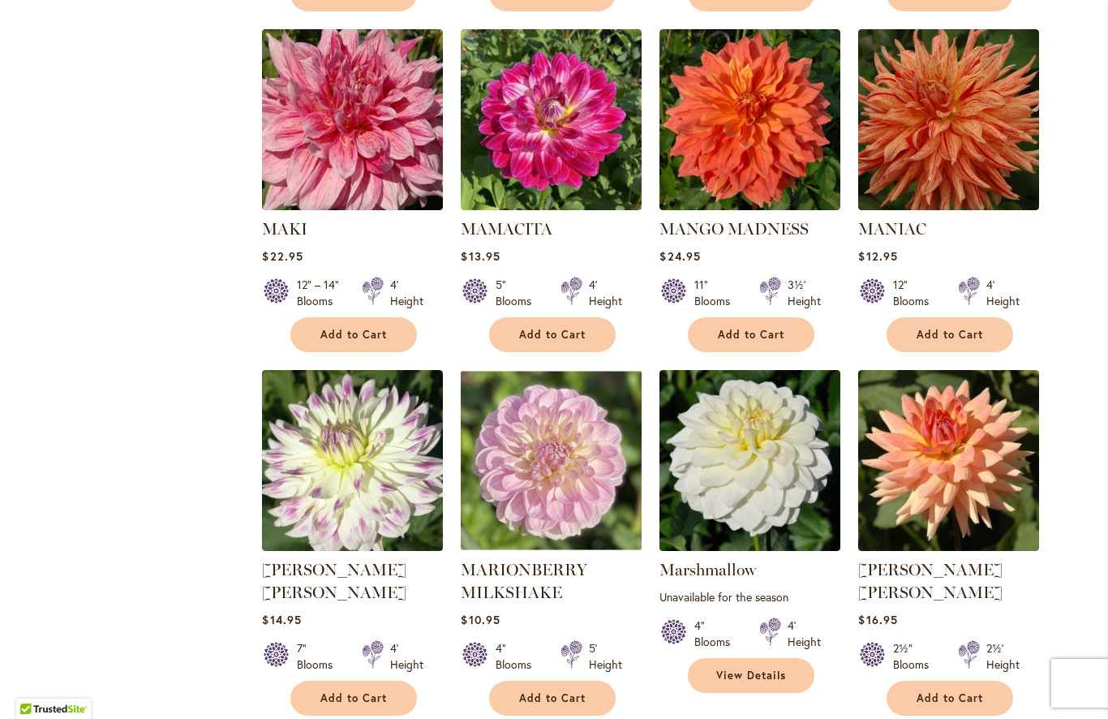
scroll to position [5298, 0]
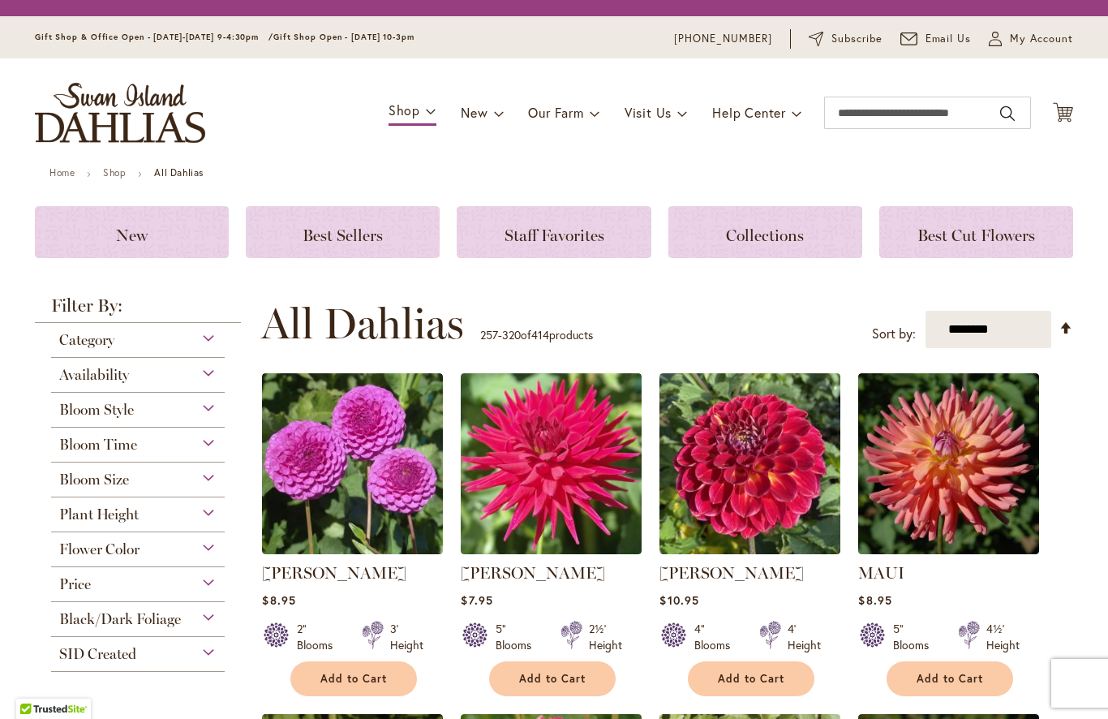
scroll to position [392, 0]
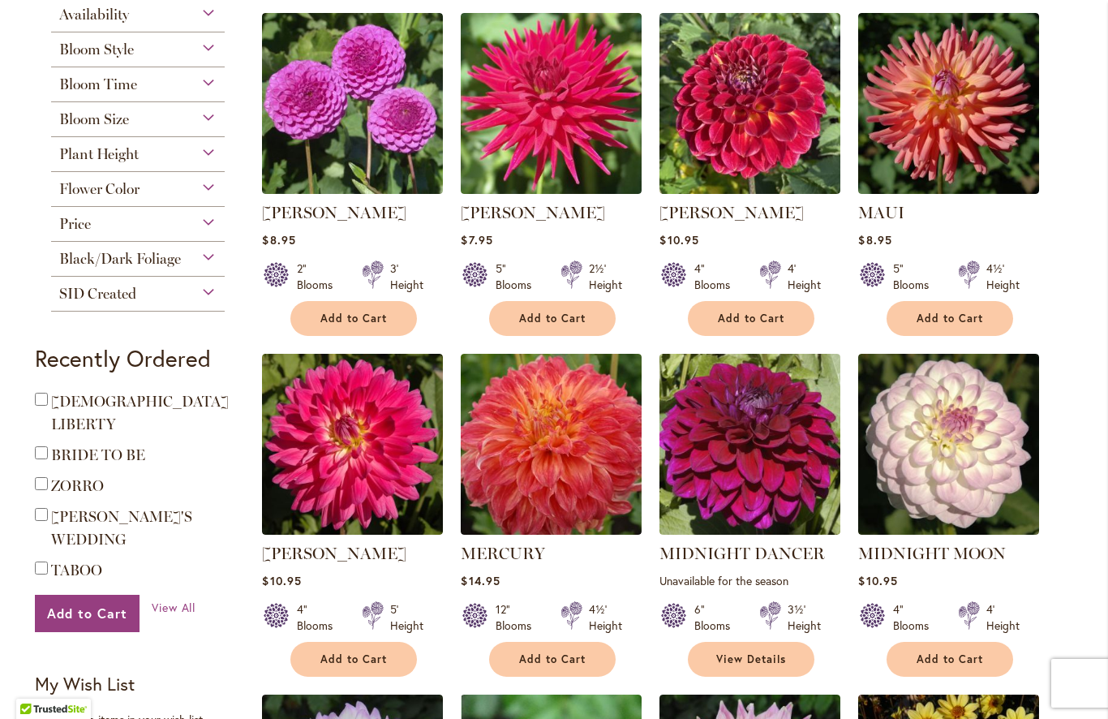
click at [590, 466] on img at bounding box center [551, 444] width 181 height 181
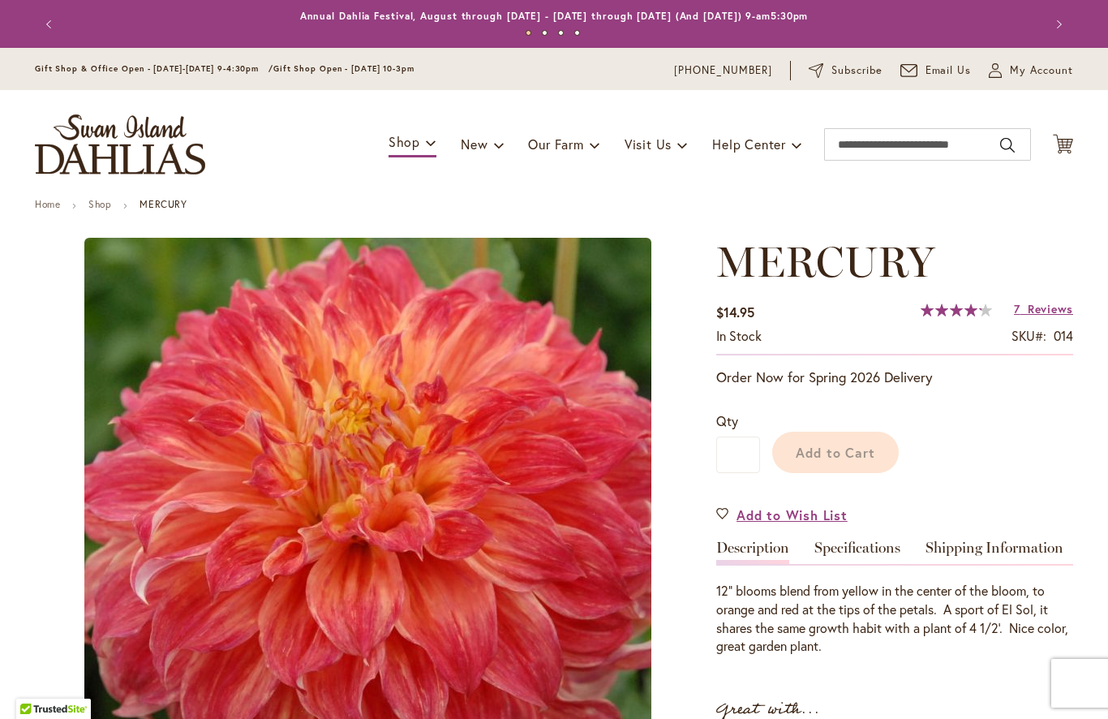
type input "*****"
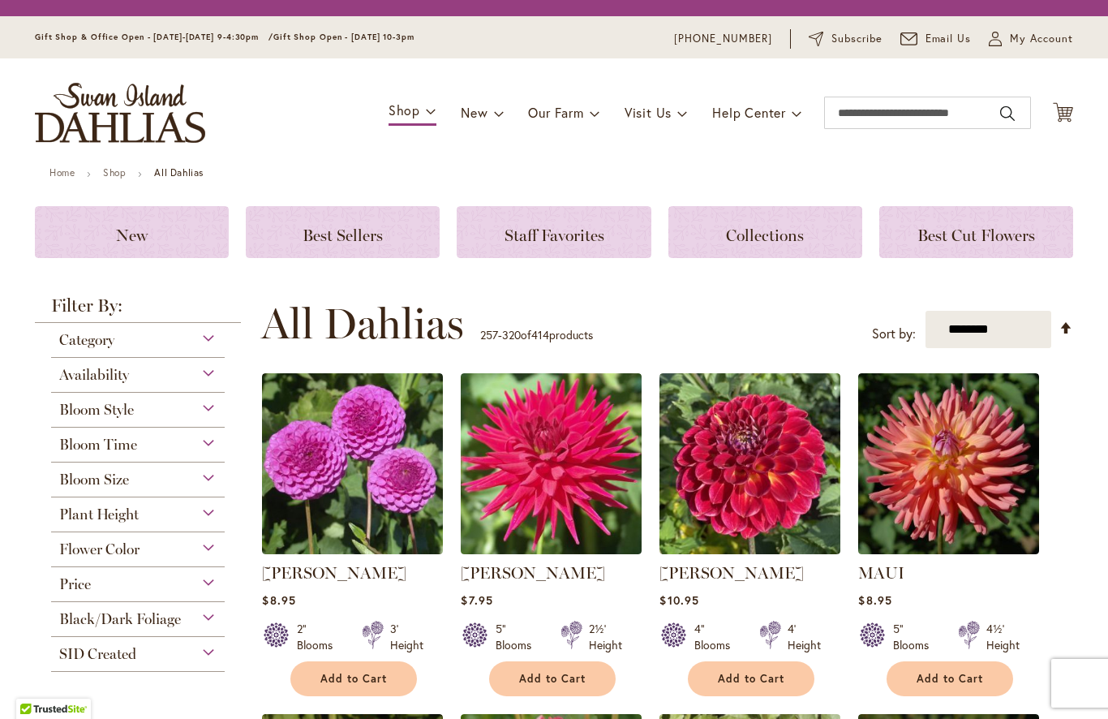
scroll to position [392, 0]
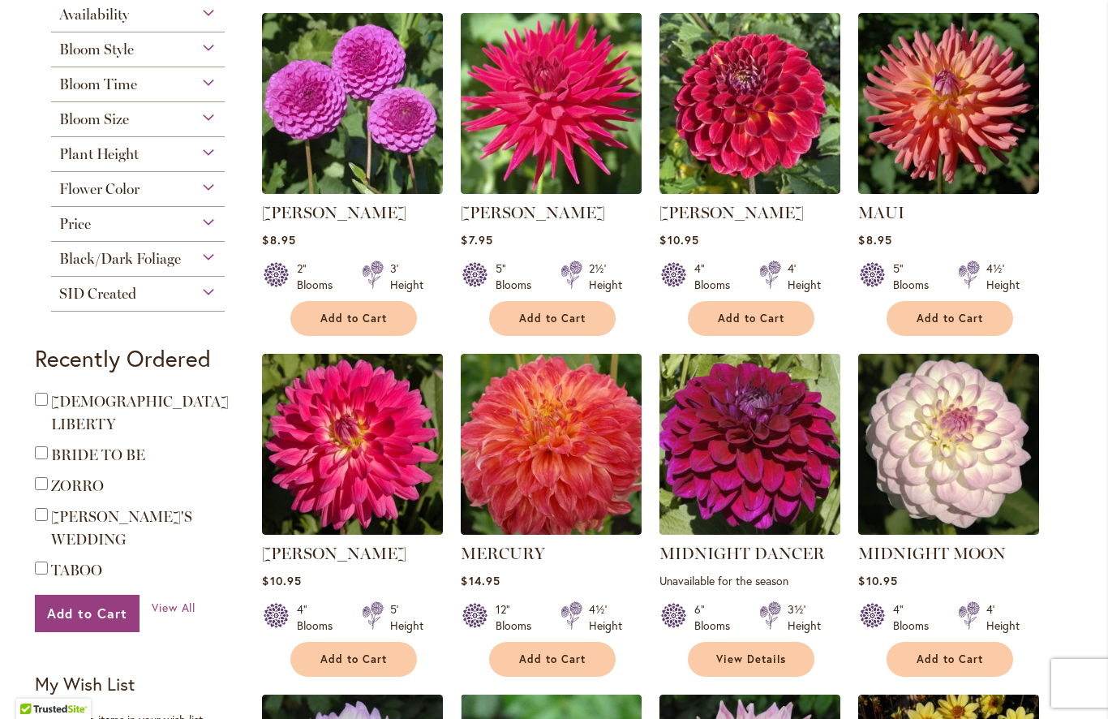
click at [558, 653] on span "Add to Cart" at bounding box center [552, 659] width 67 height 14
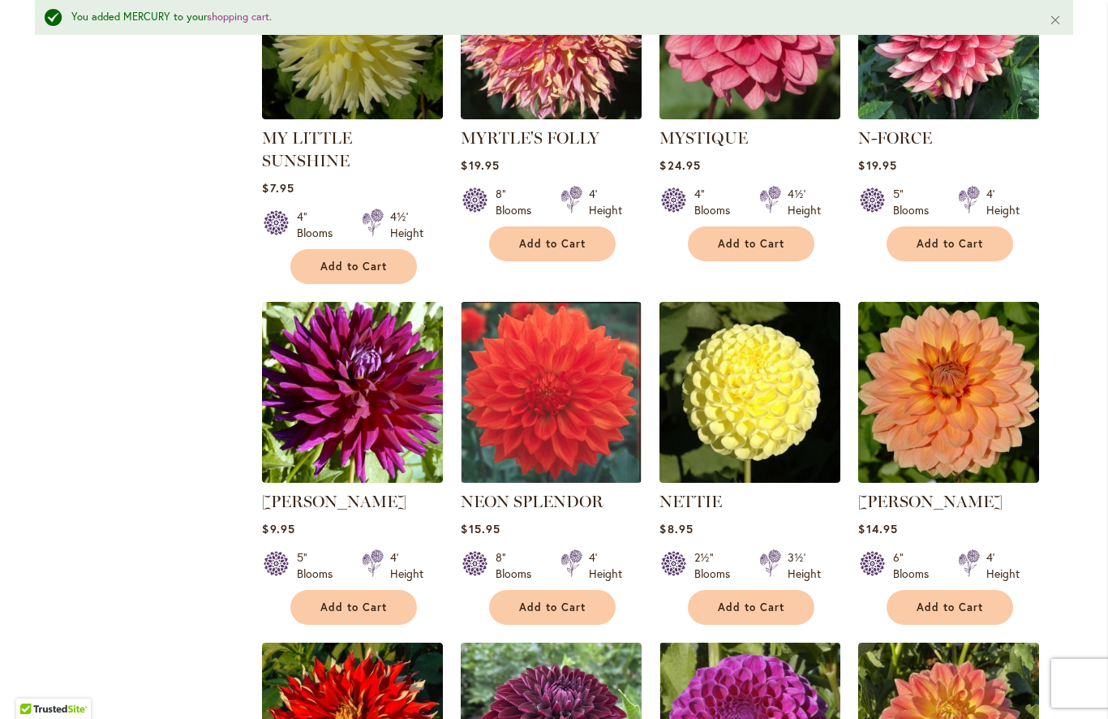
scroll to position [2236, 0]
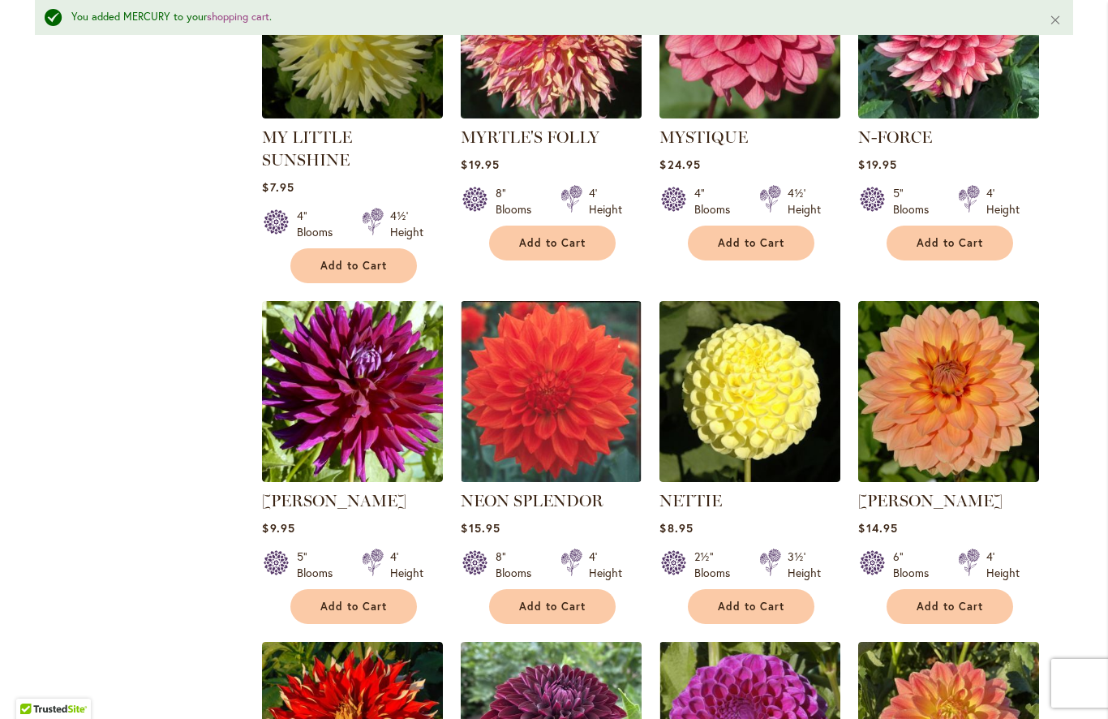
click at [1013, 378] on img at bounding box center [948, 391] width 181 height 181
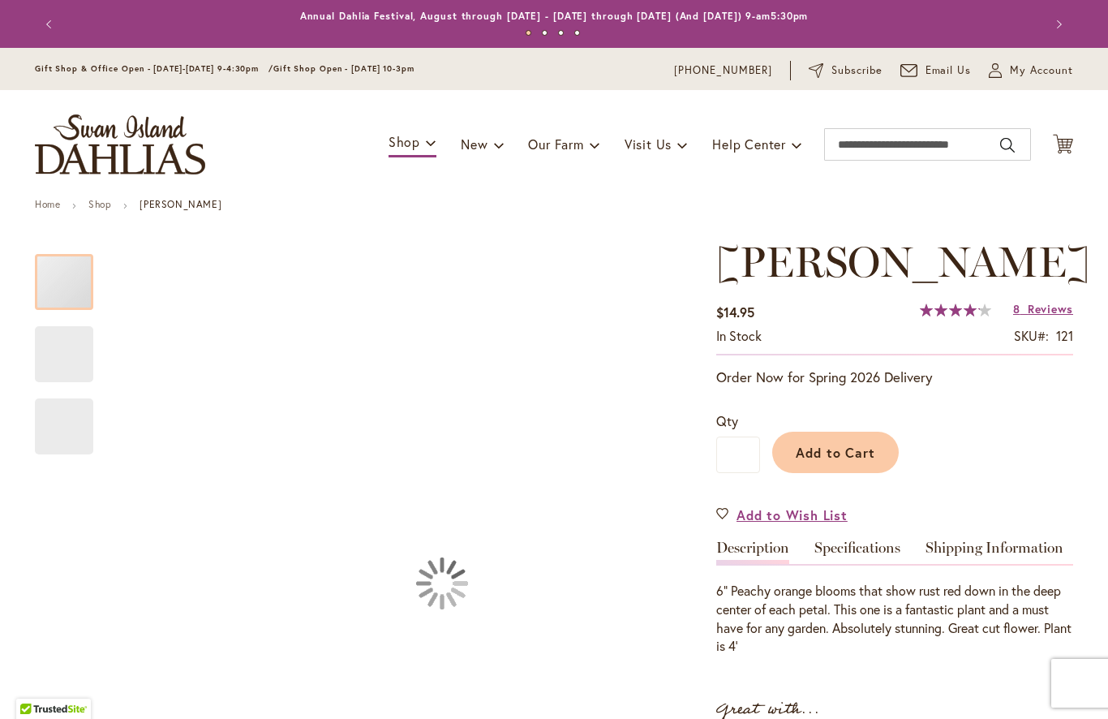
type input "*****"
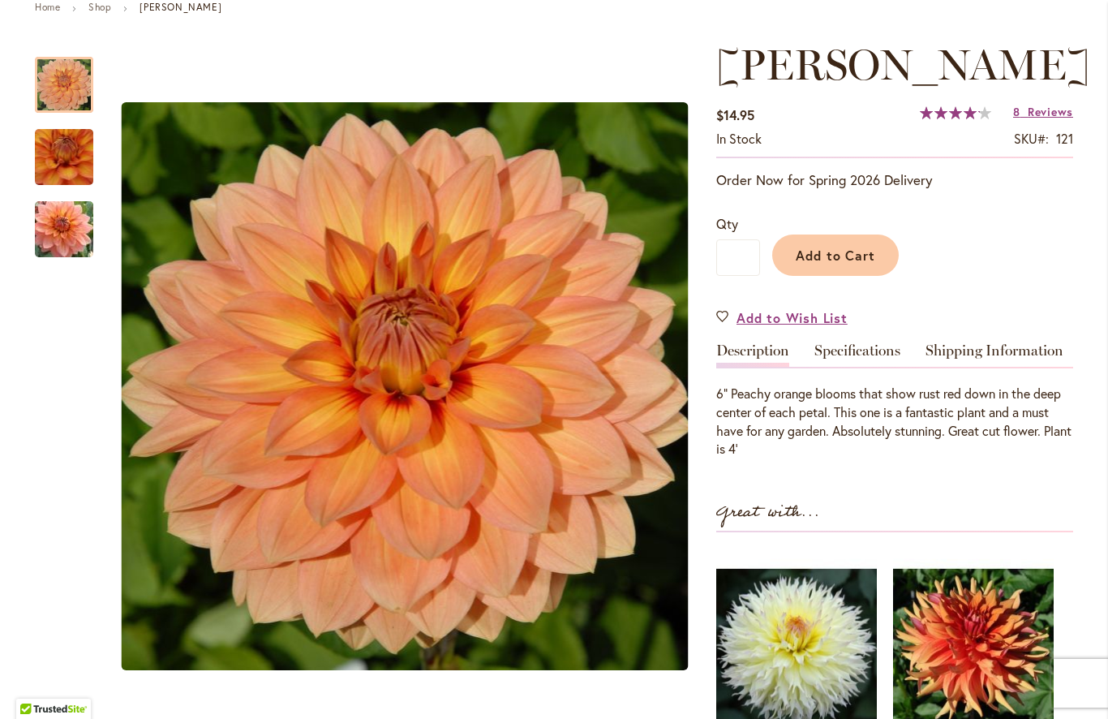
scroll to position [198, 0]
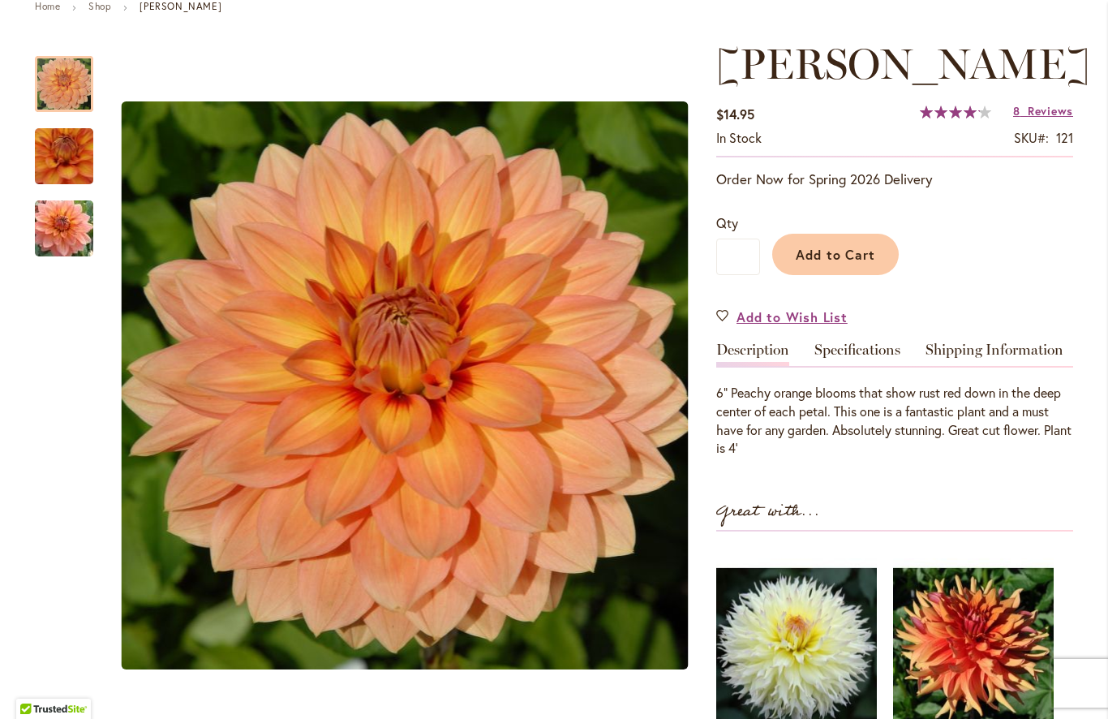
click at [882, 354] on link "Specifications" at bounding box center [857, 354] width 86 height 24
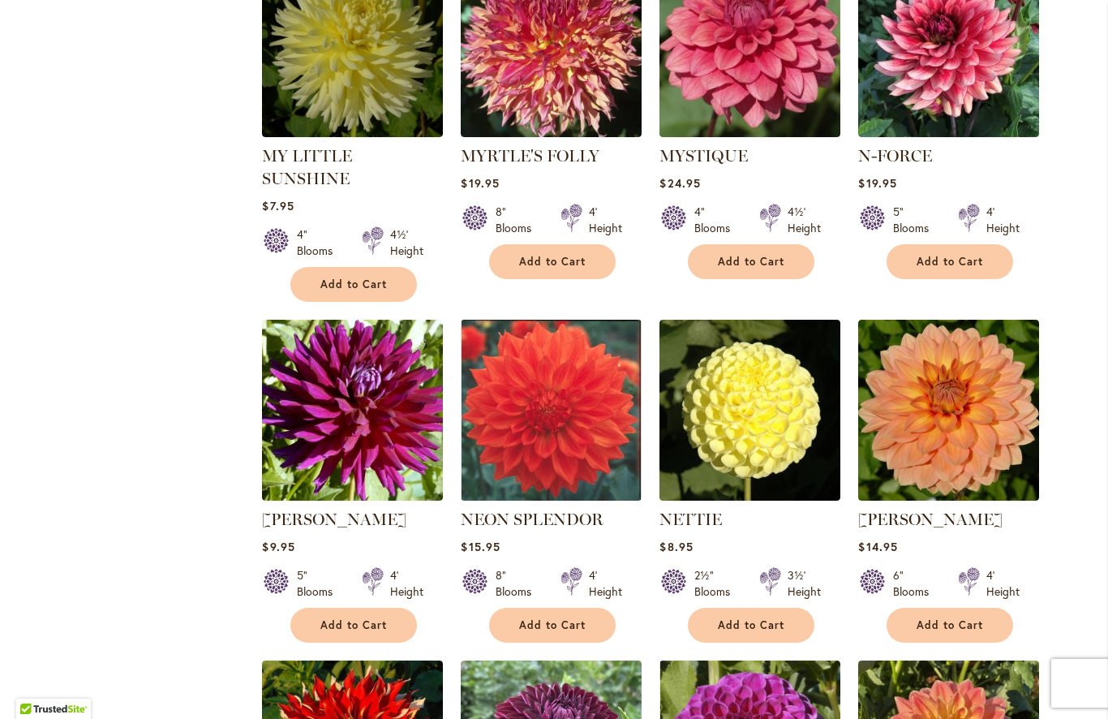
scroll to position [2176, 0]
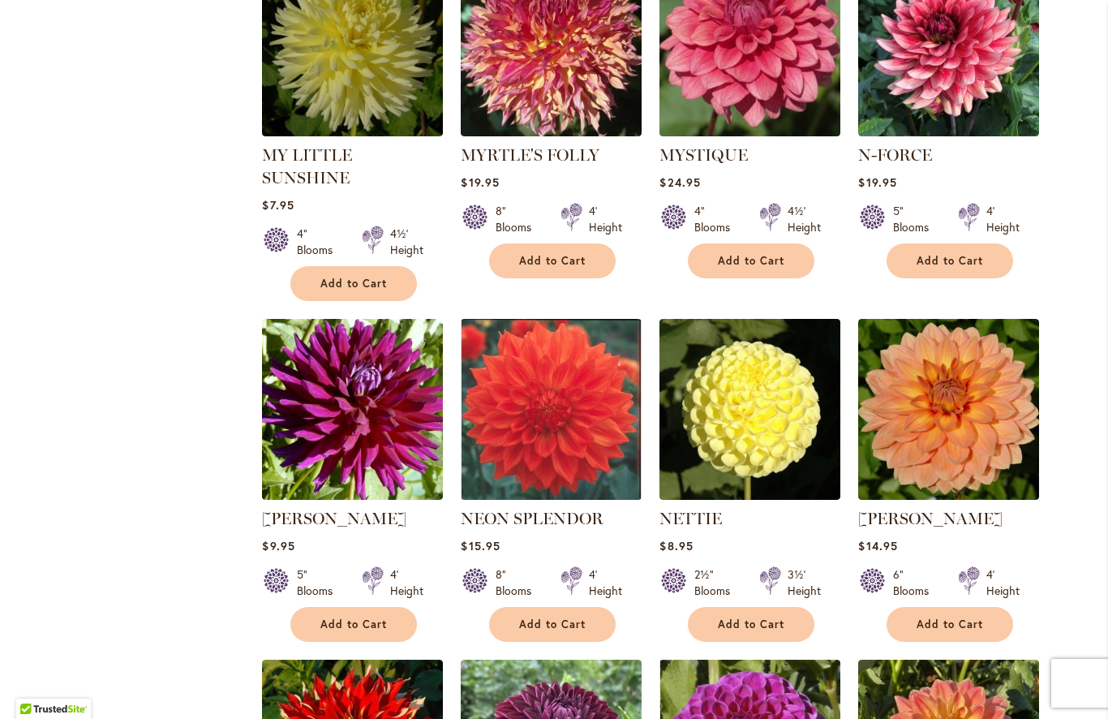
click at [597, 410] on img at bounding box center [551, 409] width 181 height 181
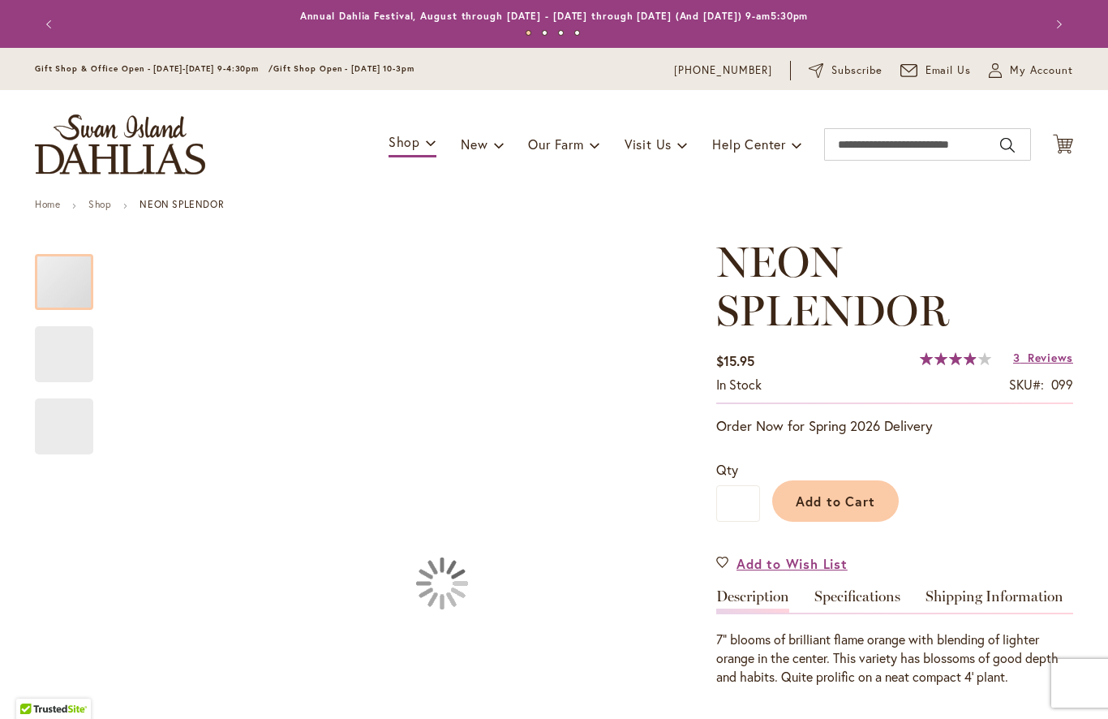
type input "*****"
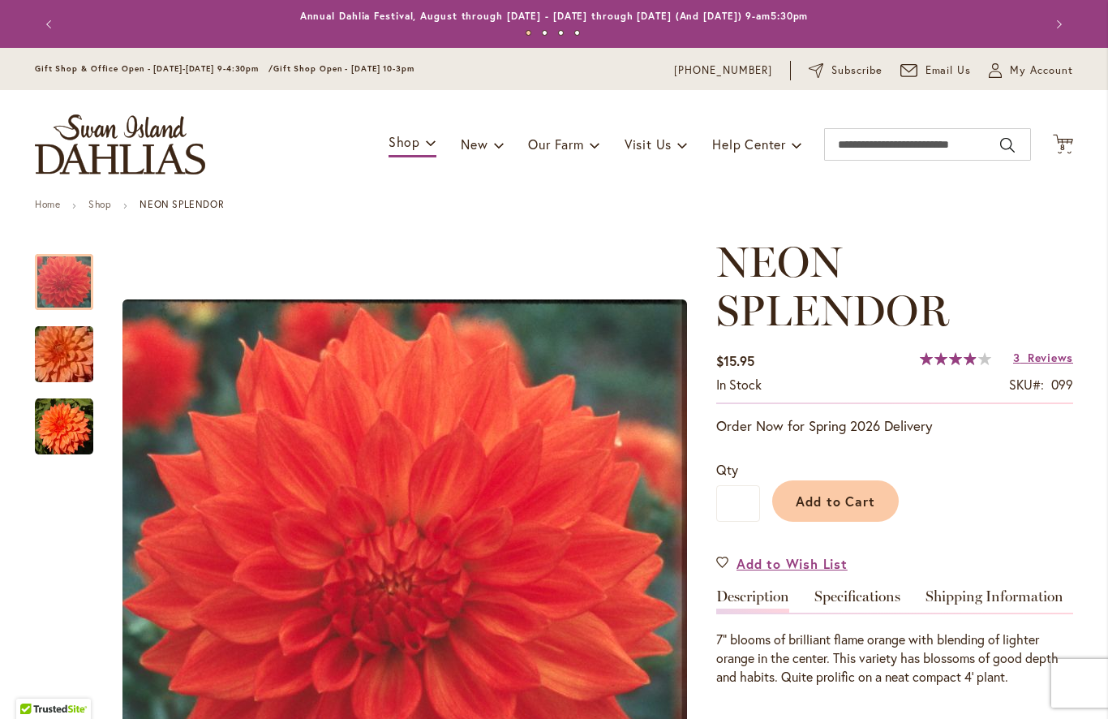
click at [1047, 360] on span "Reviews" at bounding box center [1050, 357] width 45 height 15
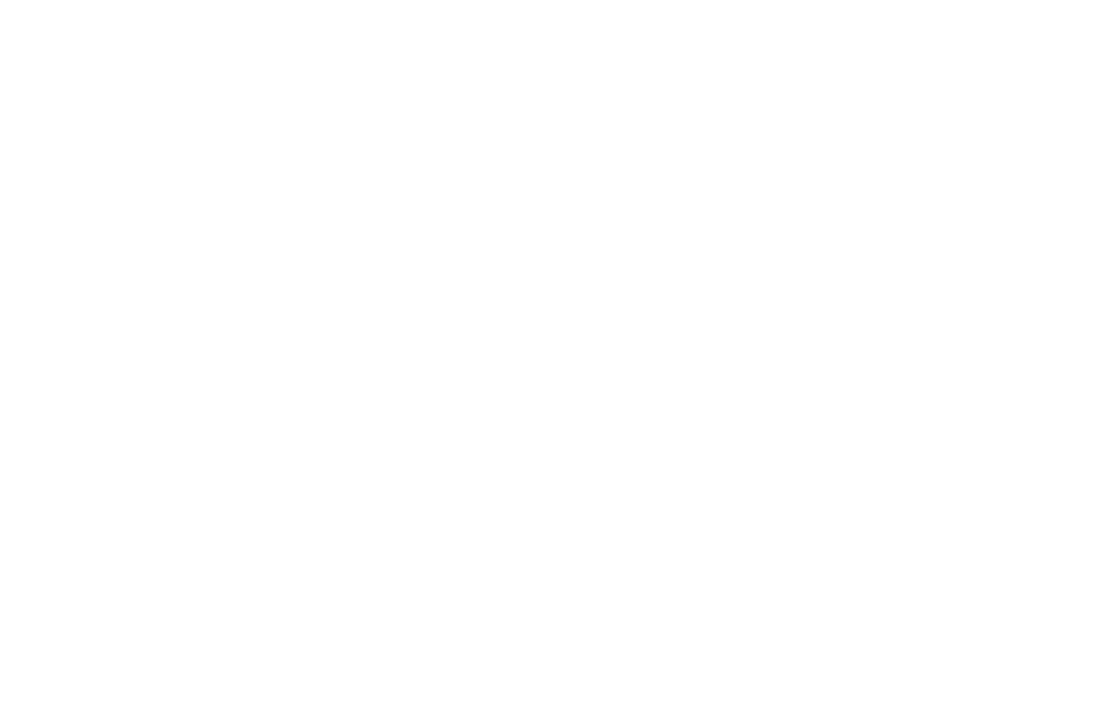
scroll to position [1670, 0]
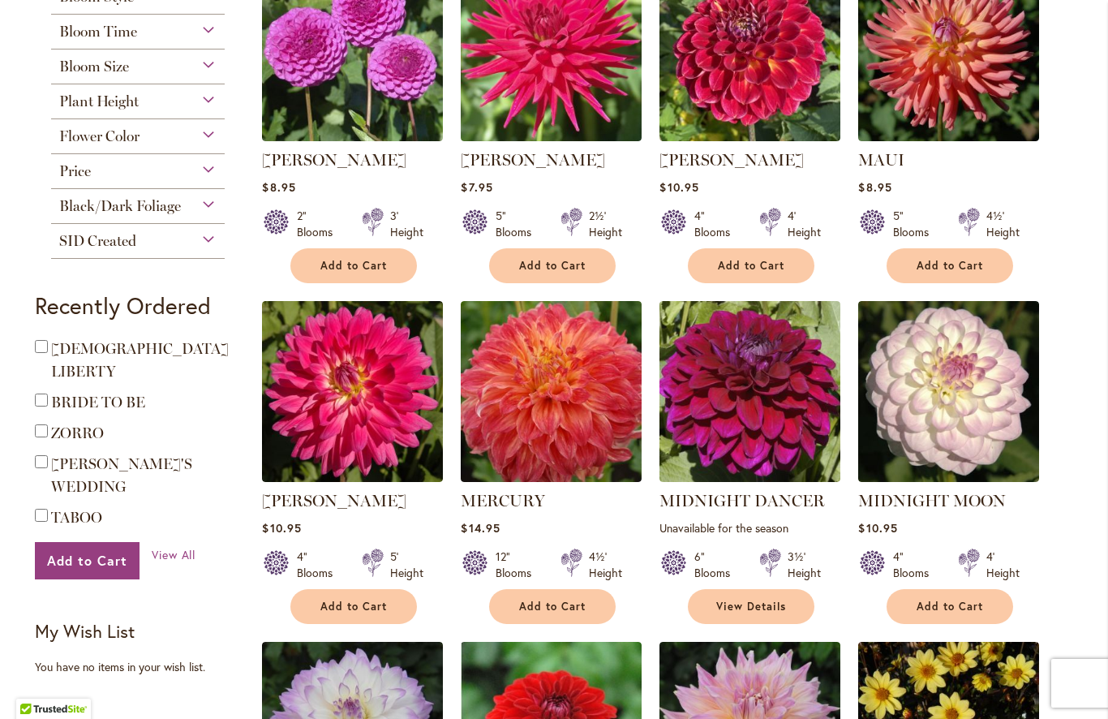
scroll to position [451, 0]
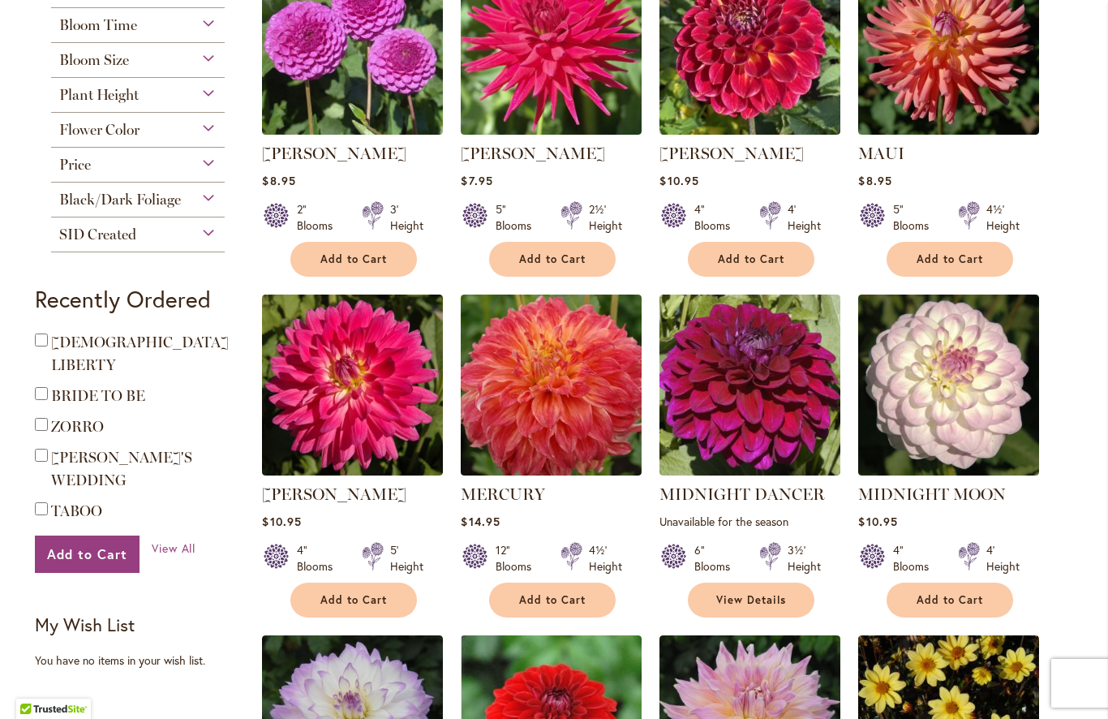
click at [612, 425] on img at bounding box center [551, 384] width 181 height 181
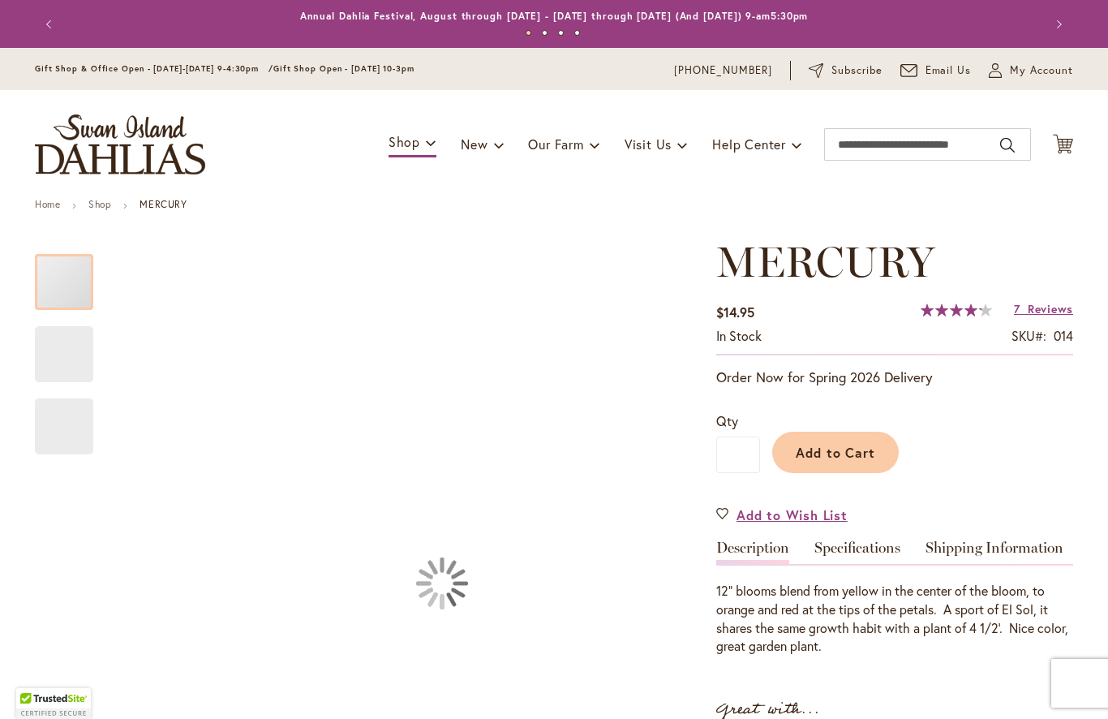
type input "*****"
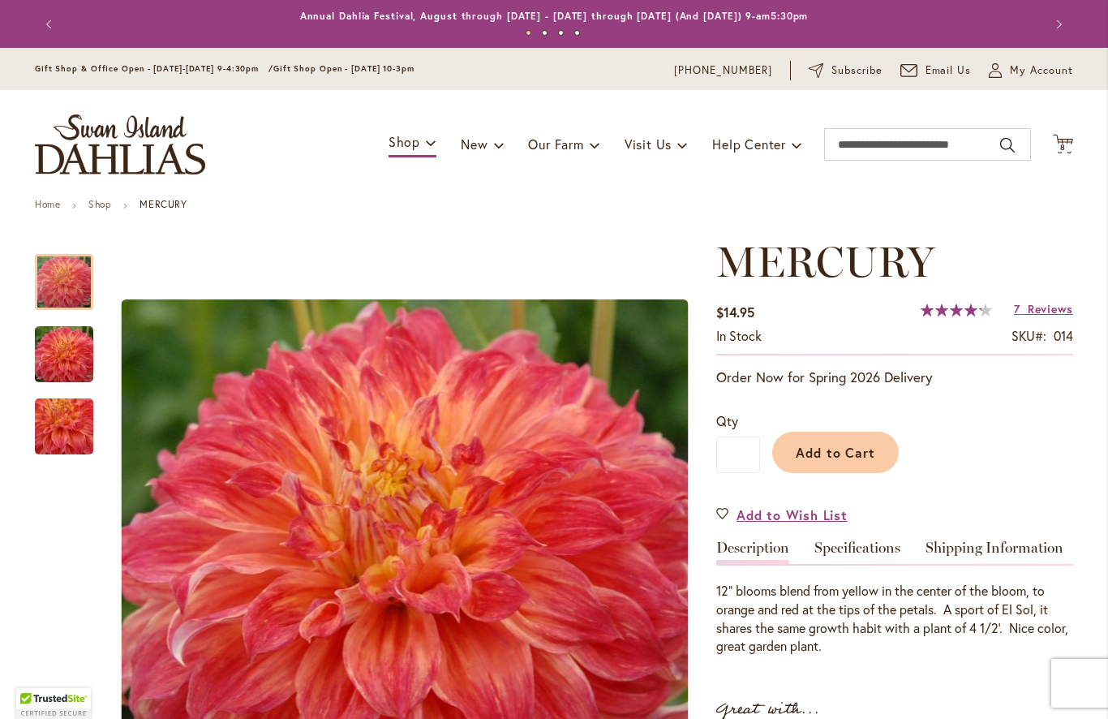
click at [1046, 311] on span "Reviews" at bounding box center [1050, 308] width 45 height 15
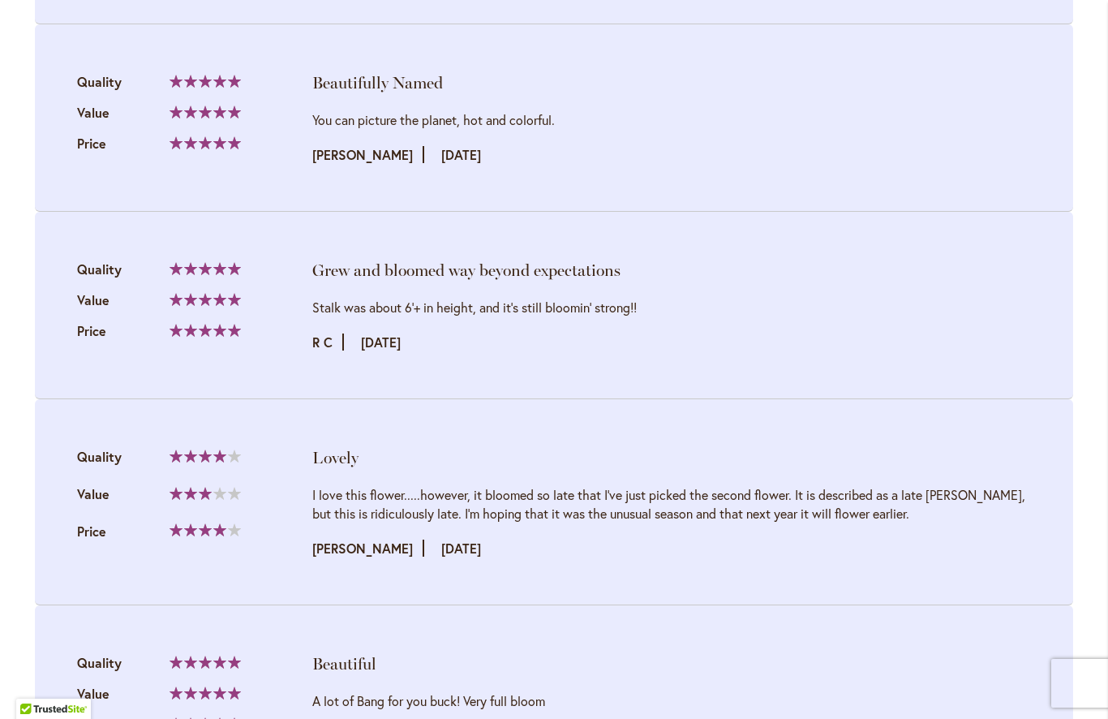
scroll to position [2110, 0]
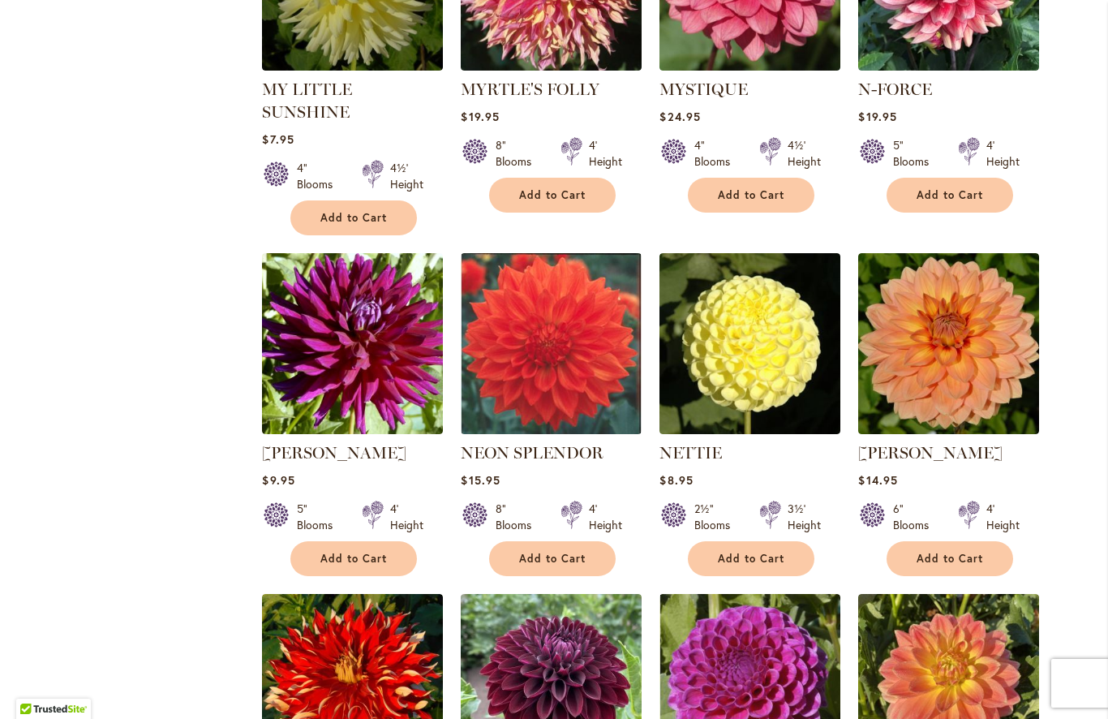
scroll to position [2243, 0]
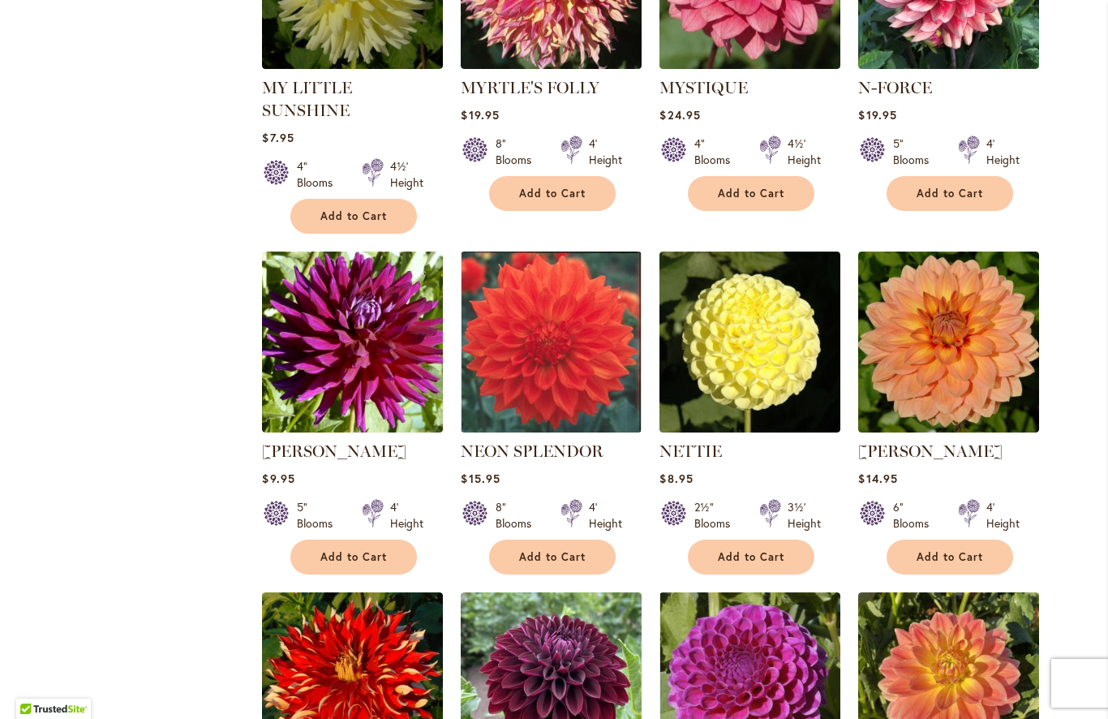
click at [565, 550] on span "Add to Cart" at bounding box center [552, 557] width 67 height 14
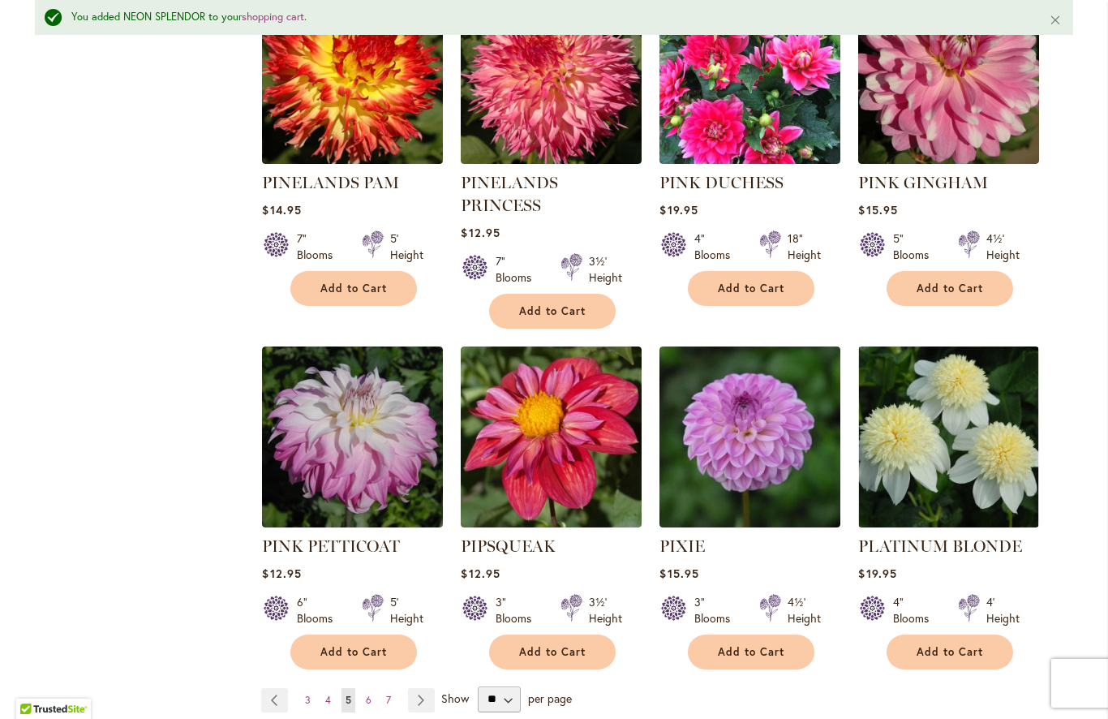
scroll to position [5367, 0]
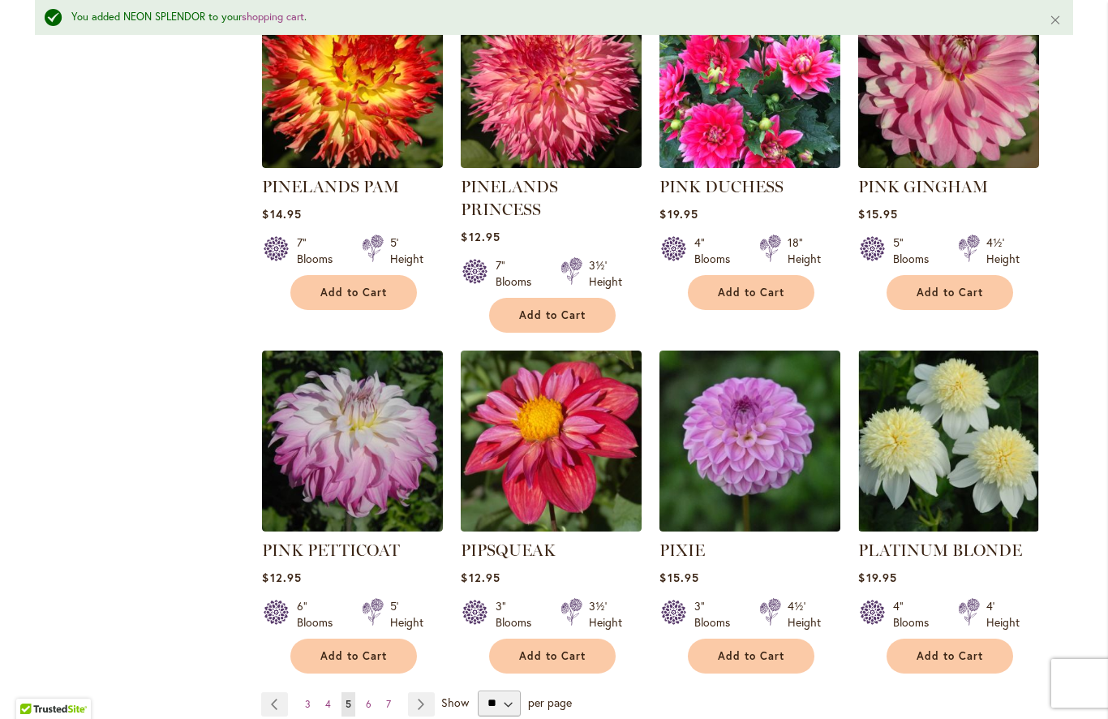
click at [374, 692] on link "Page 6" at bounding box center [369, 704] width 14 height 24
click at [371, 692] on link "Page 6" at bounding box center [369, 704] width 14 height 24
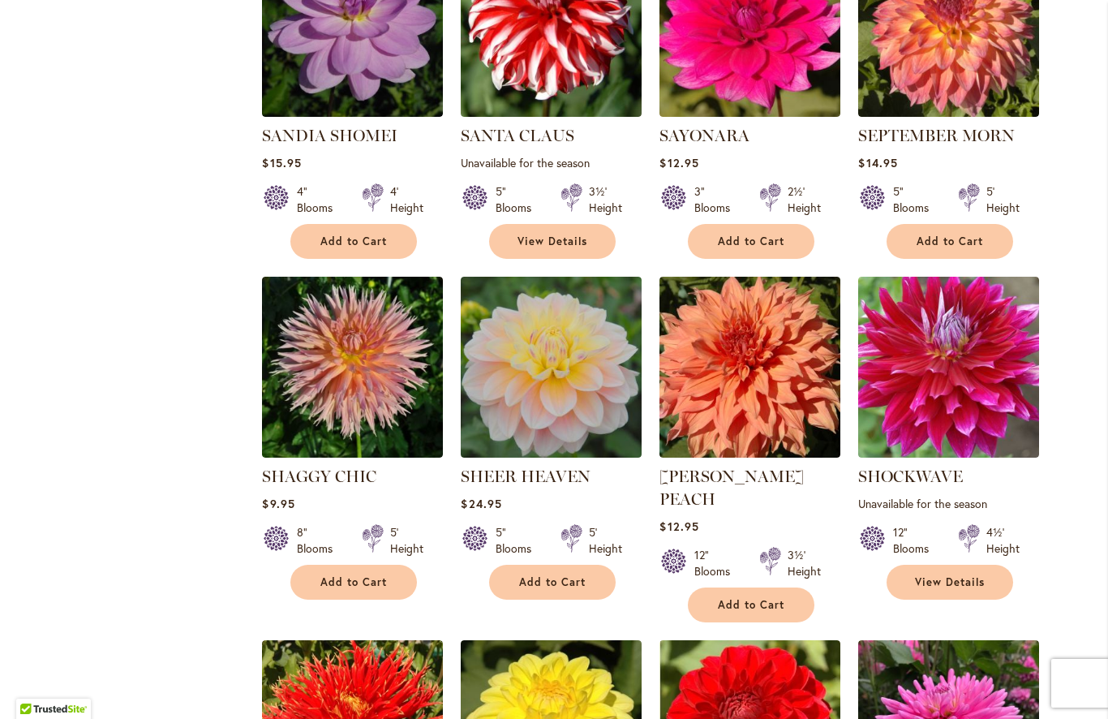
scroll to position [1863, 0]
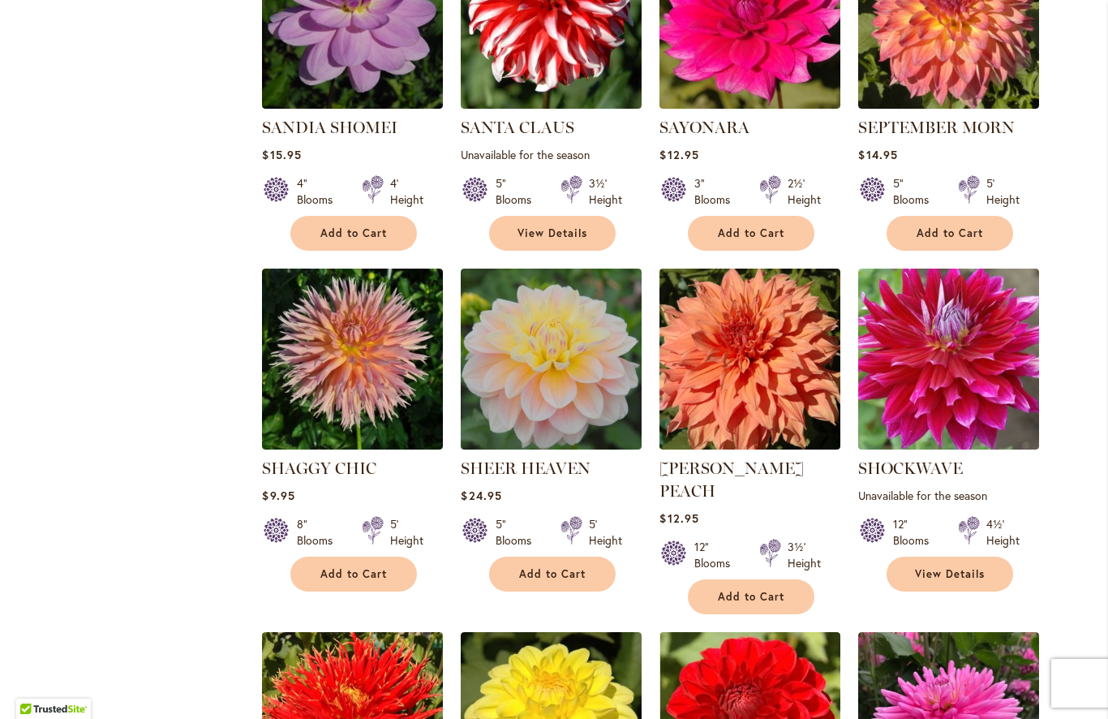
click at [768, 357] on img at bounding box center [750, 359] width 181 height 181
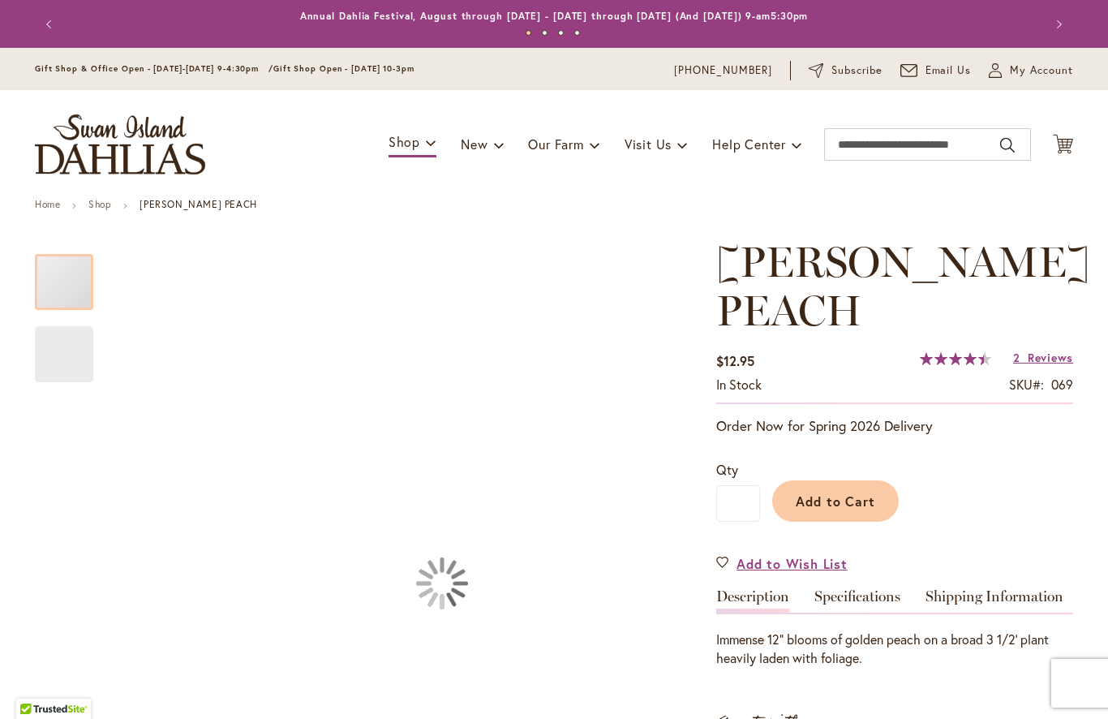
type input "*****"
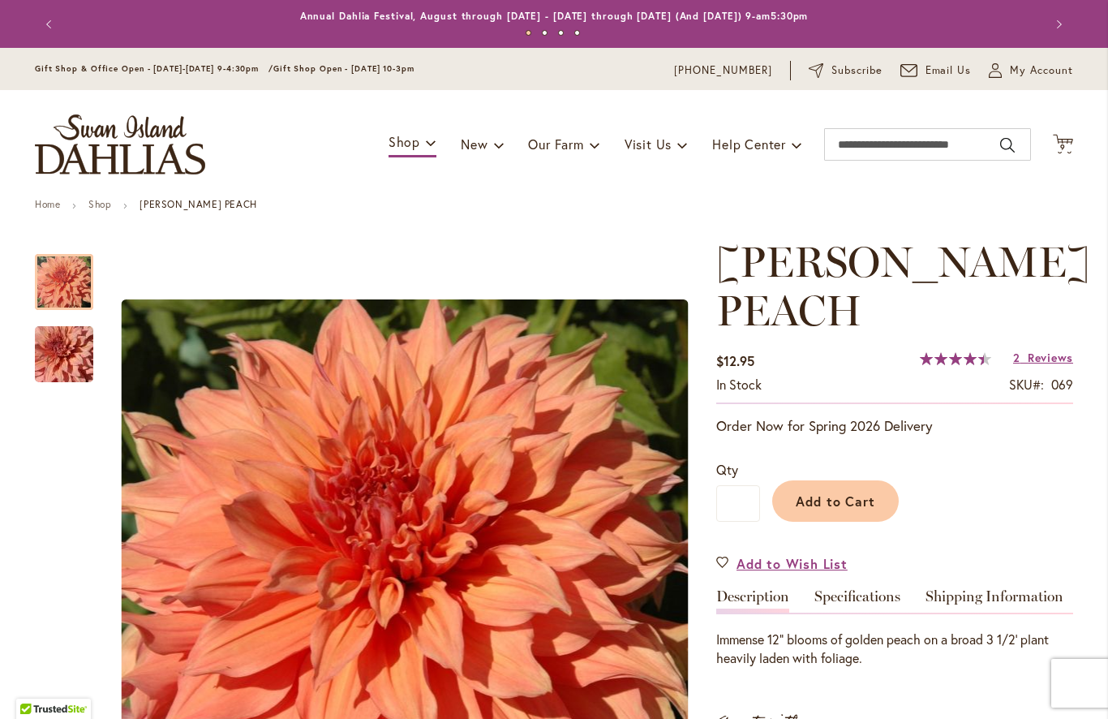
click at [1053, 363] on span "Reviews" at bounding box center [1050, 357] width 45 height 15
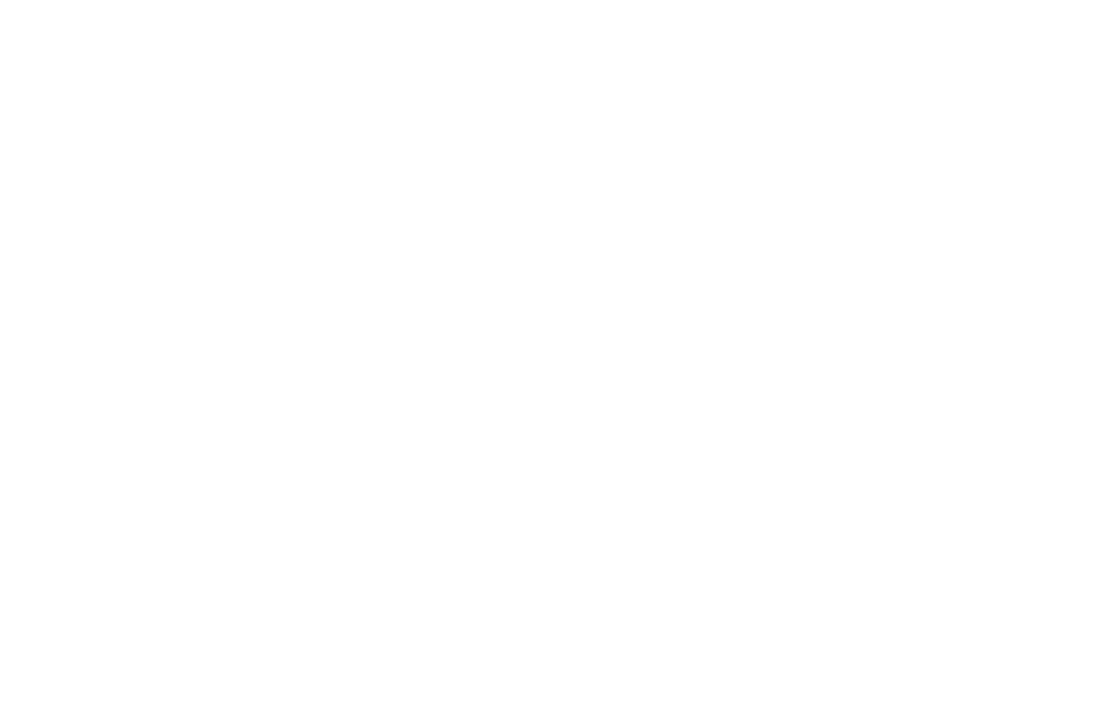
scroll to position [1652, 0]
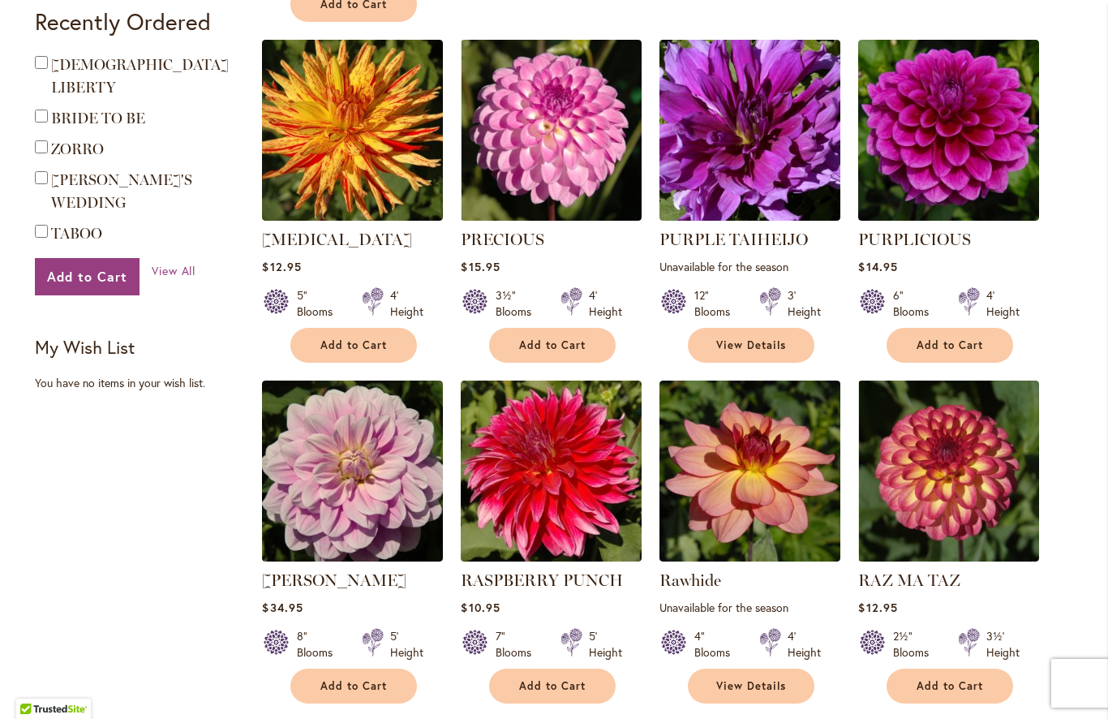
scroll to position [772, 0]
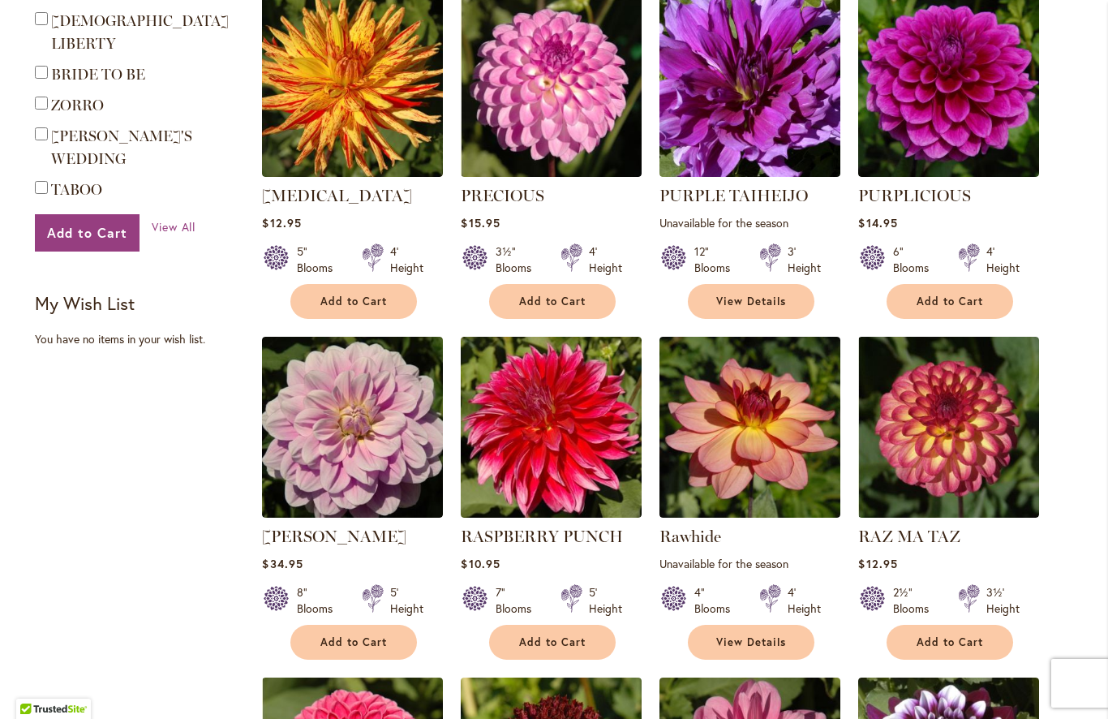
click at [382, 474] on img at bounding box center [352, 427] width 181 height 181
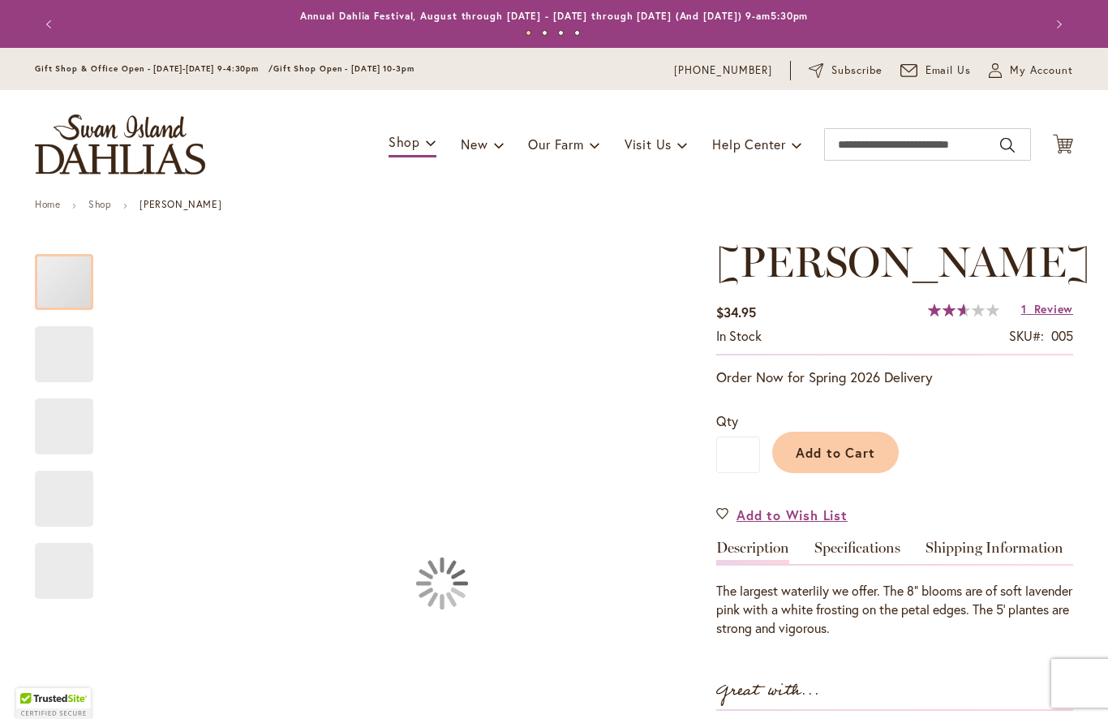
type input "*****"
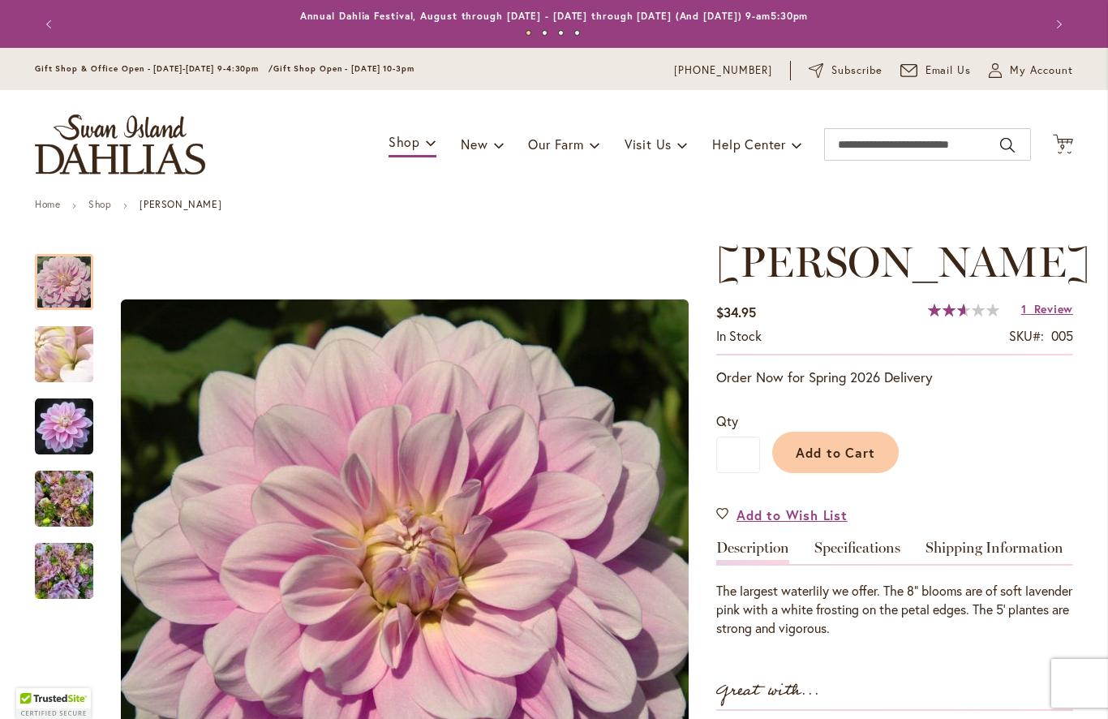
click at [1061, 314] on span "Review" at bounding box center [1053, 308] width 39 height 15
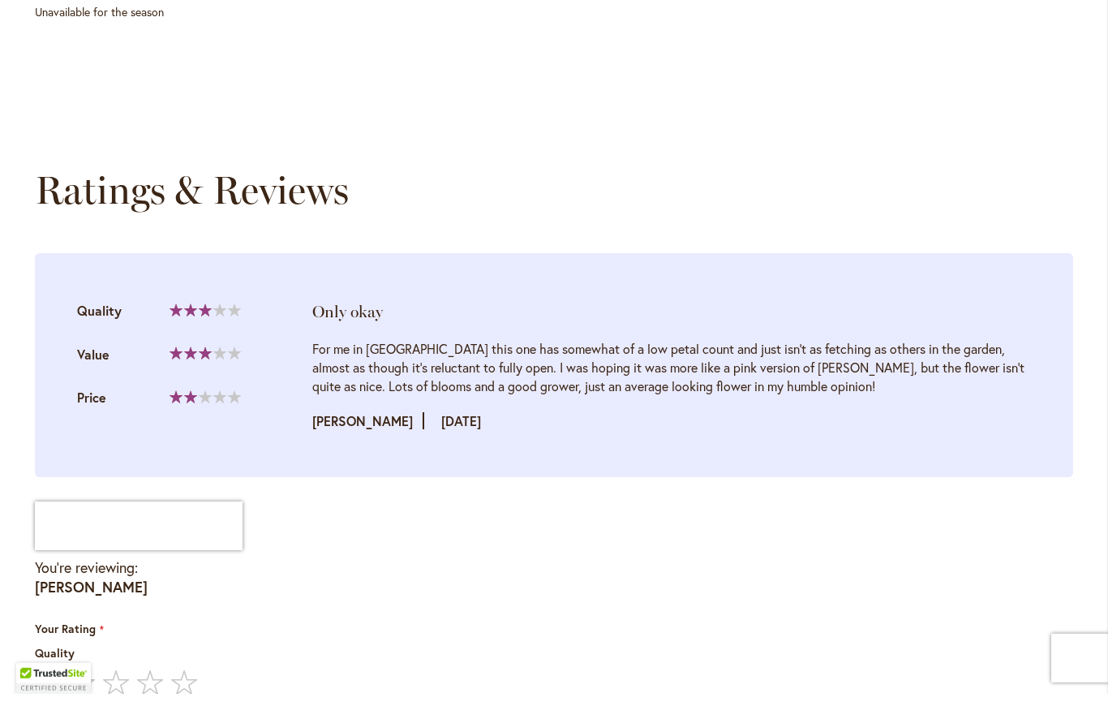
scroll to position [1622, 0]
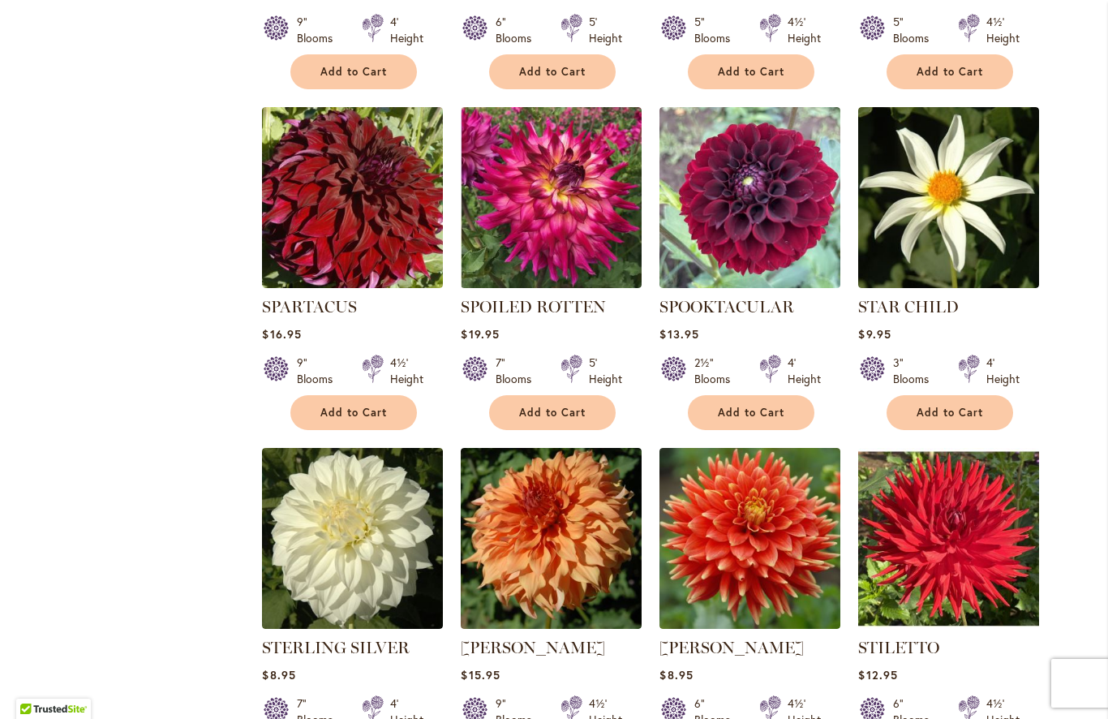
scroll to position [3081, 0]
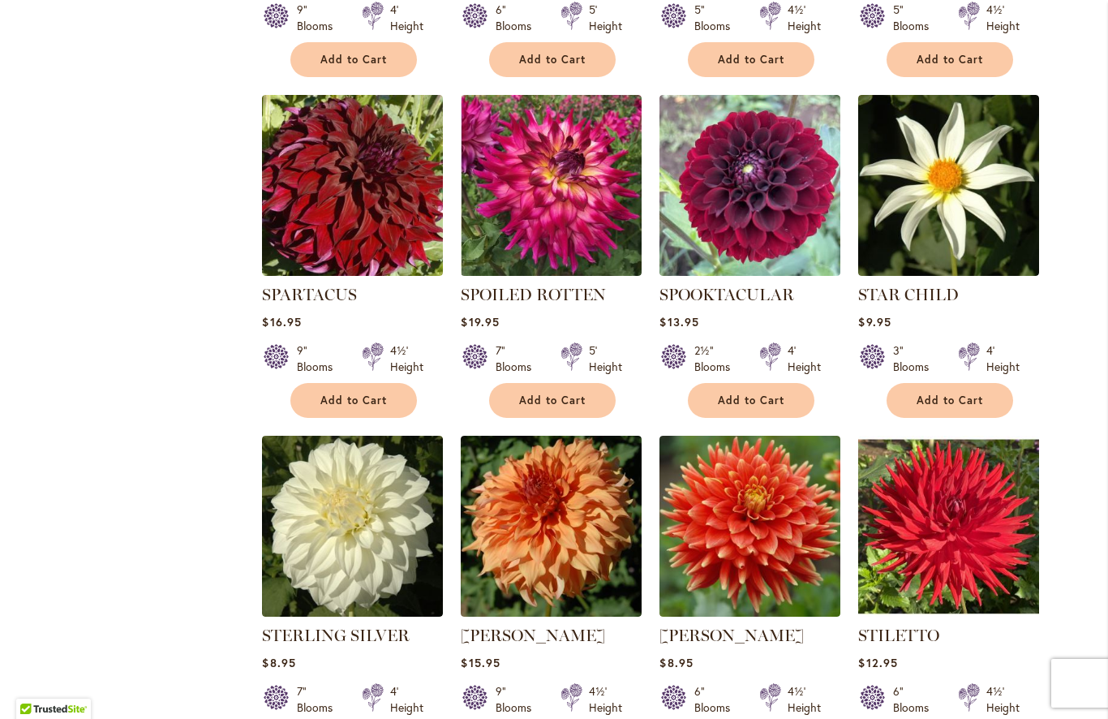
click at [380, 200] on img at bounding box center [352, 185] width 181 height 181
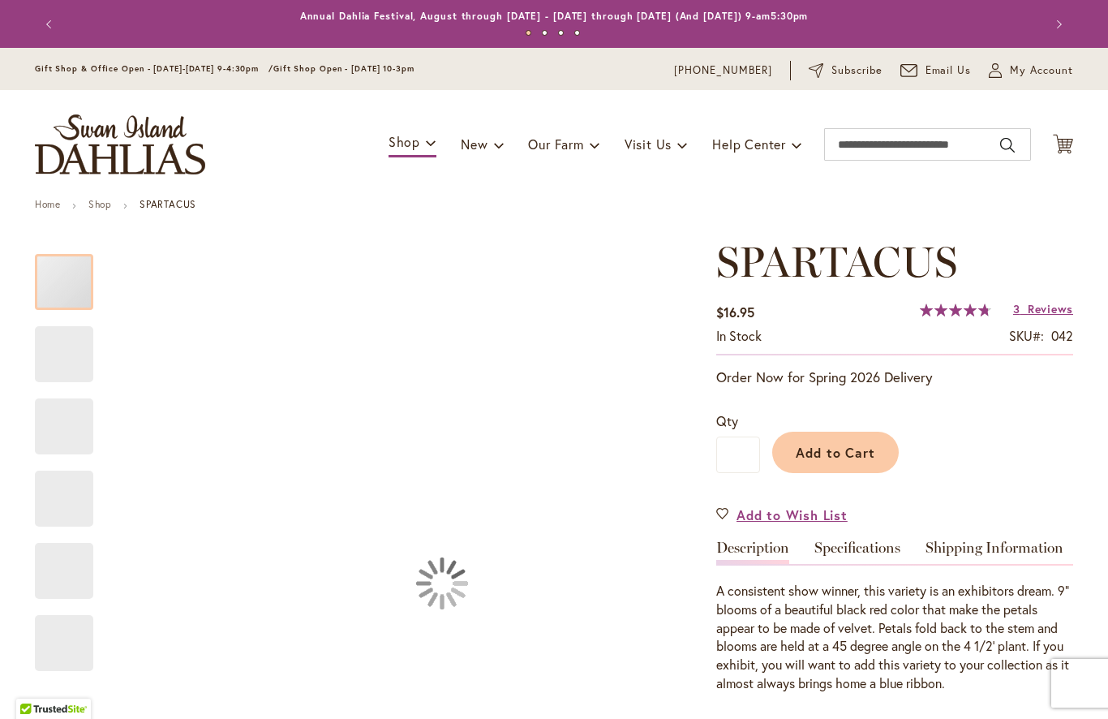
type input "*****"
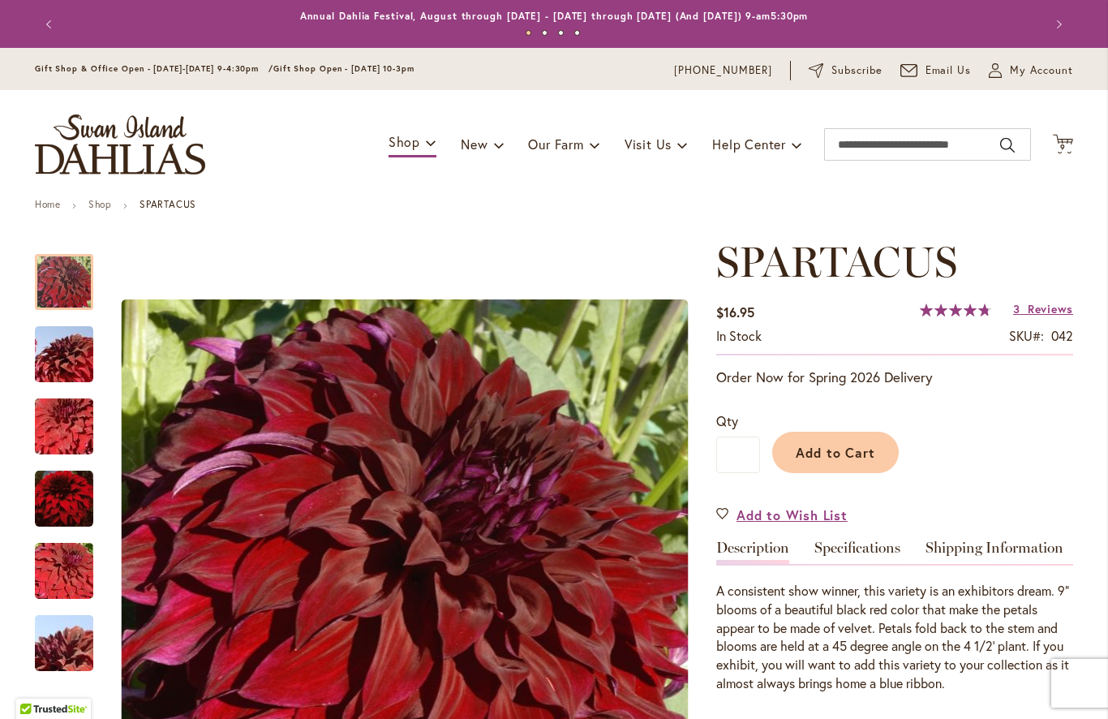
click at [1057, 312] on span "Reviews" at bounding box center [1050, 308] width 45 height 15
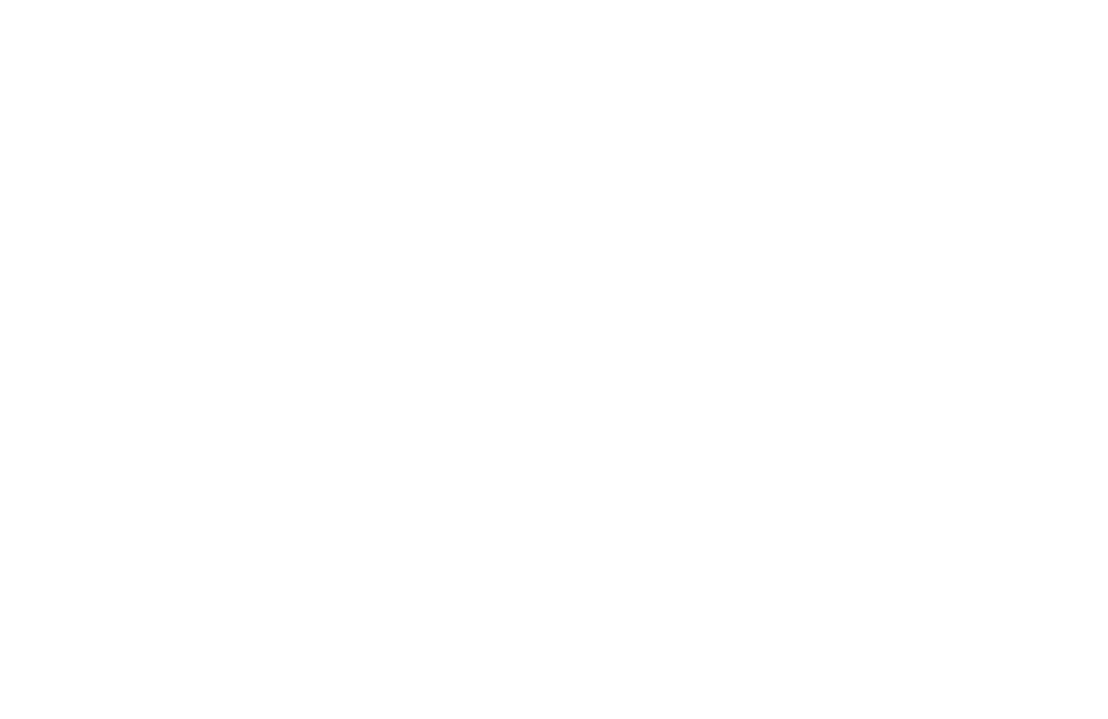
scroll to position [1675, 0]
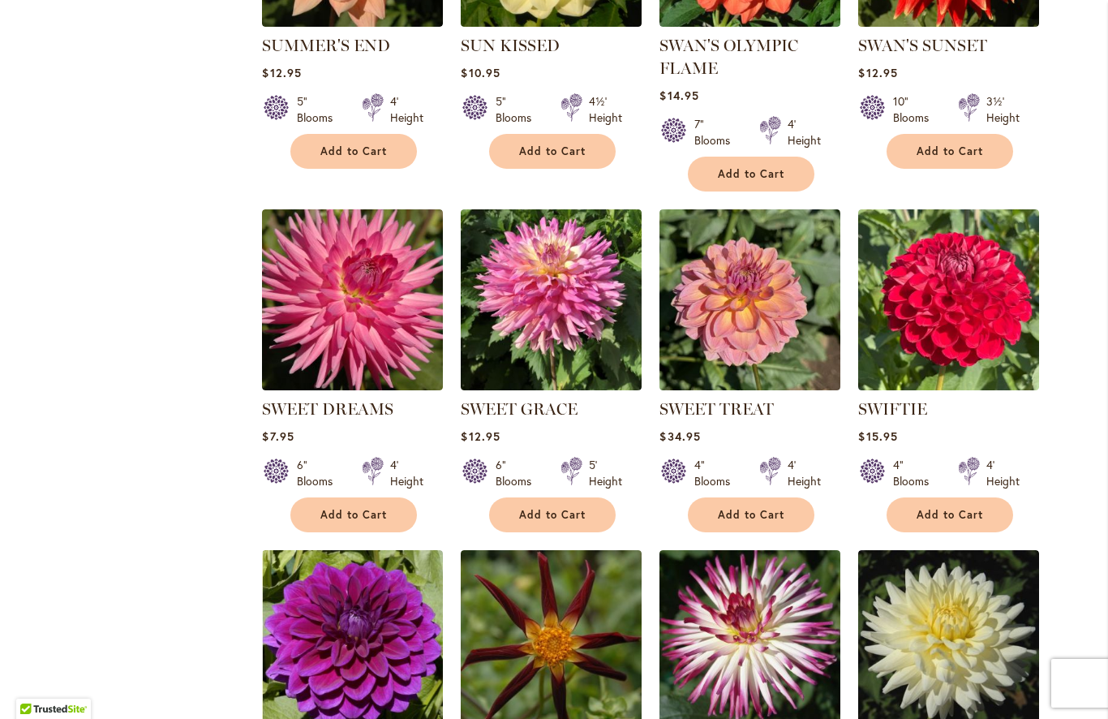
scroll to position [4003, 0]
